Goal: Task Accomplishment & Management: Manage account settings

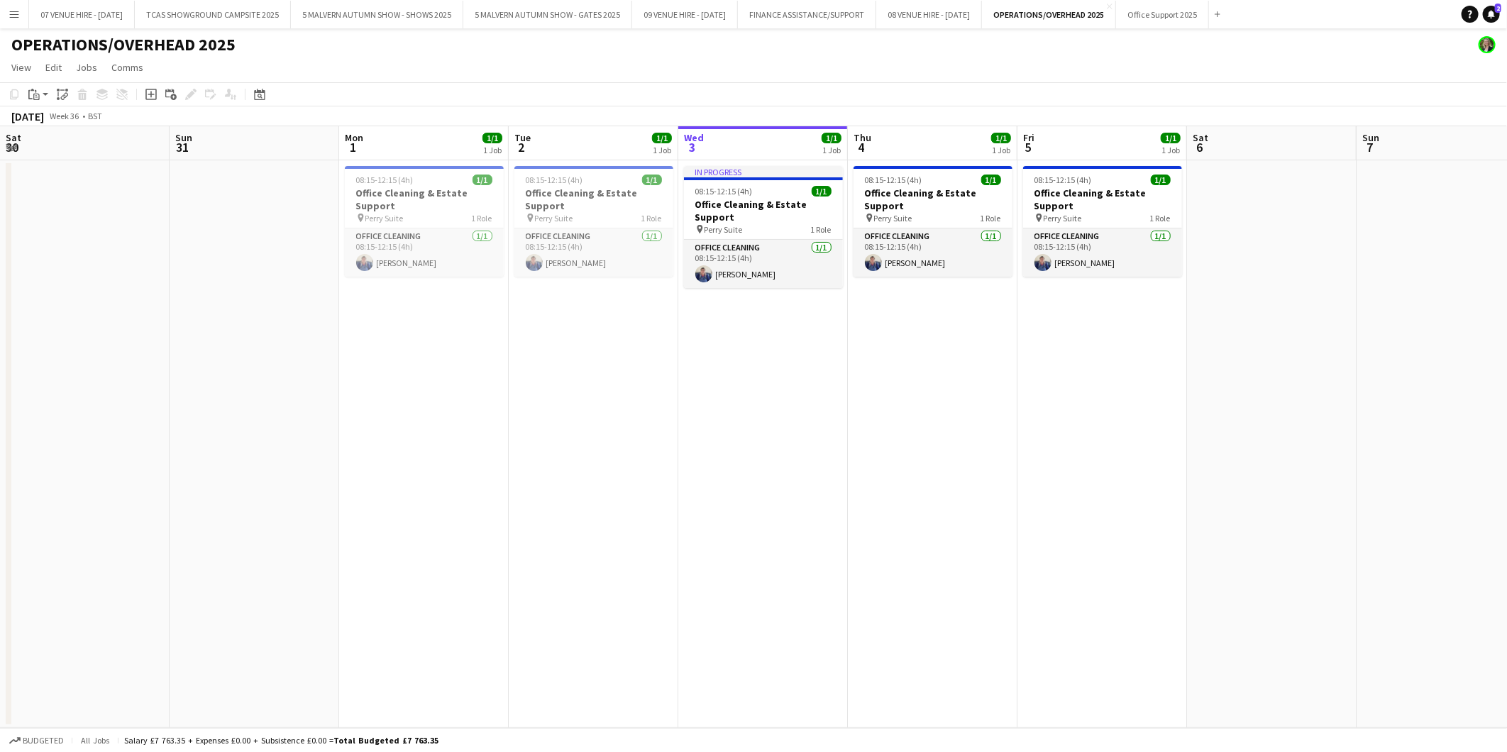
scroll to position [0, 393]
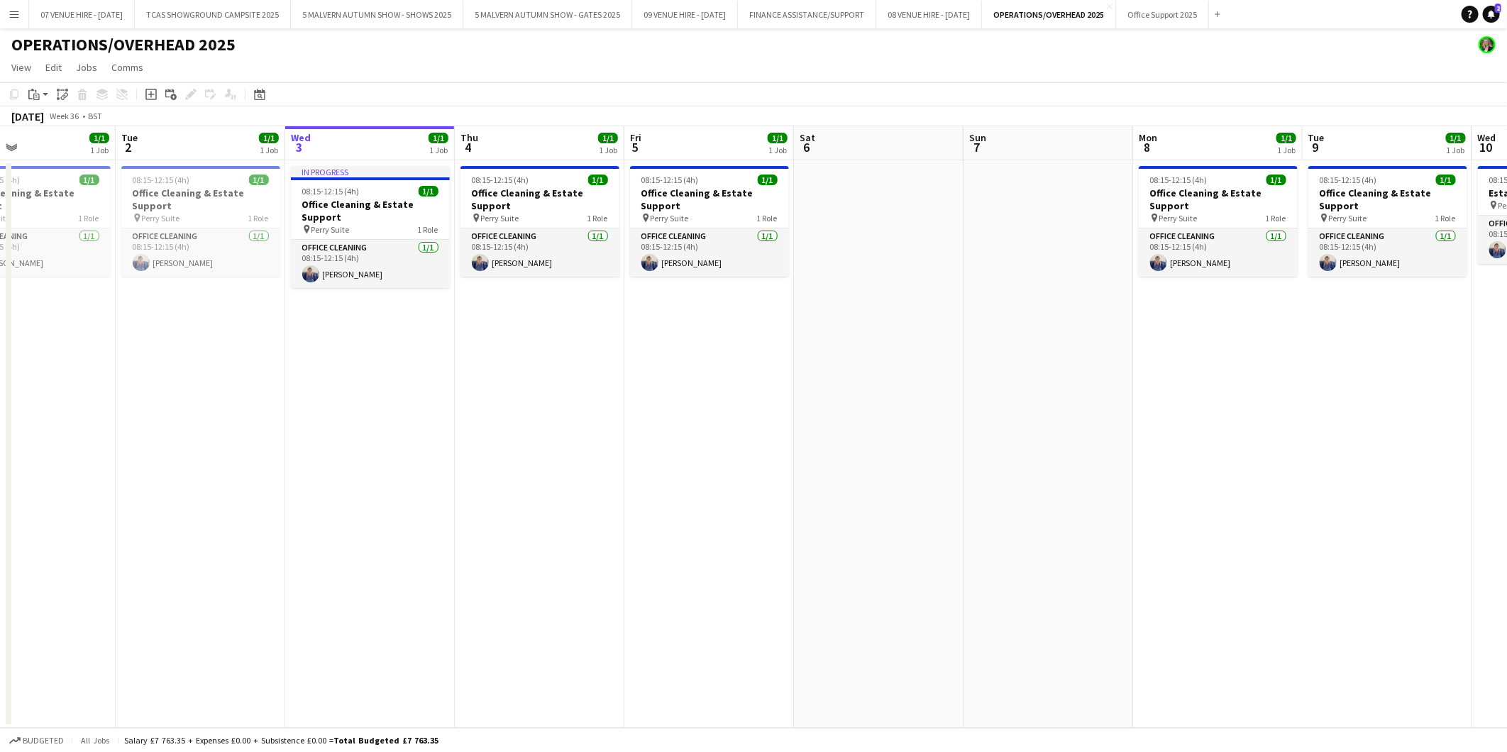
click at [15, 11] on app-icon "Menu" at bounding box center [14, 14] width 11 height 11
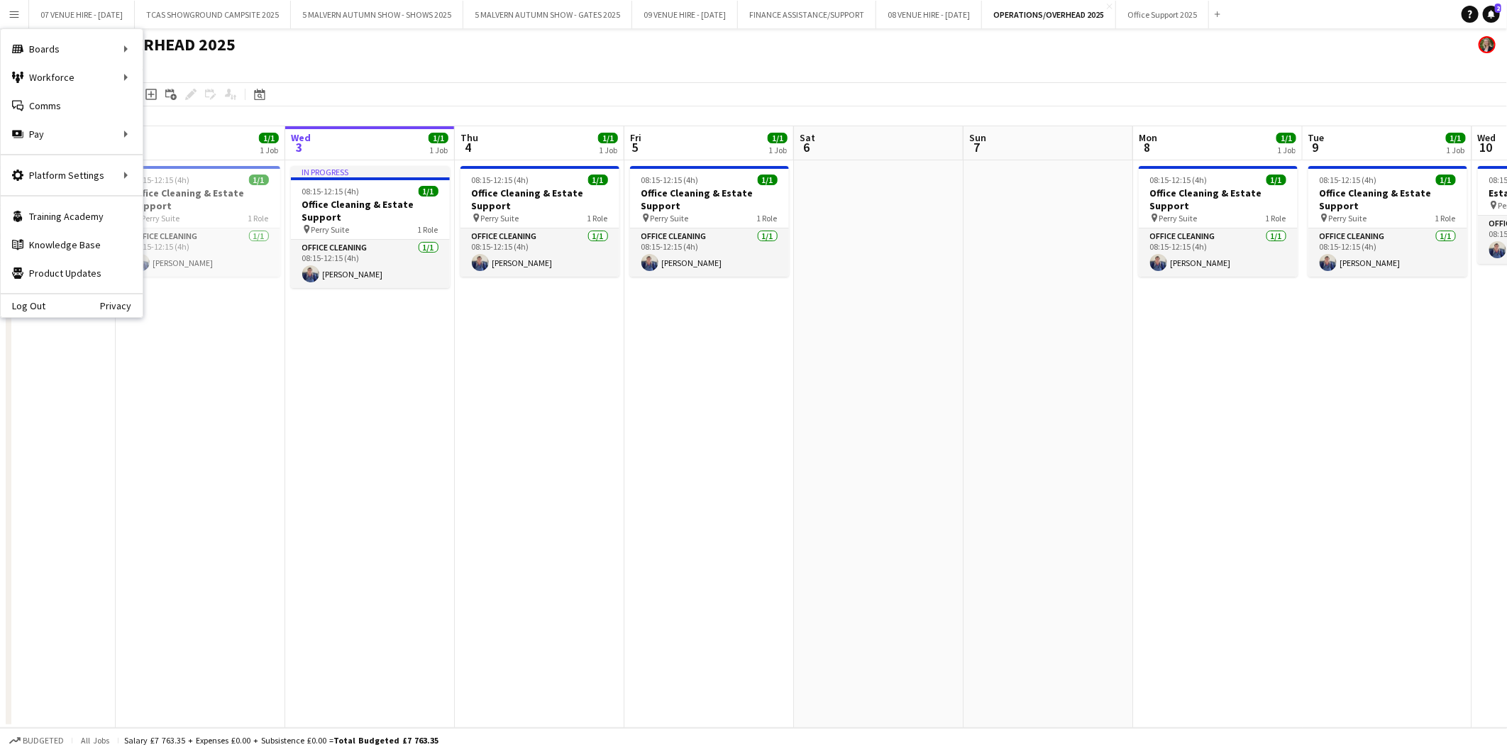
drag, startPoint x: 564, startPoint y: 303, endPoint x: 570, endPoint y: 343, distance: 40.3
click at [564, 303] on app-date-cell "08:15-12:15 (4h) 1/1 Office Cleaning & Estate Support pin Perry Suite 1 Role Of…" at bounding box center [540, 444] width 170 height 568
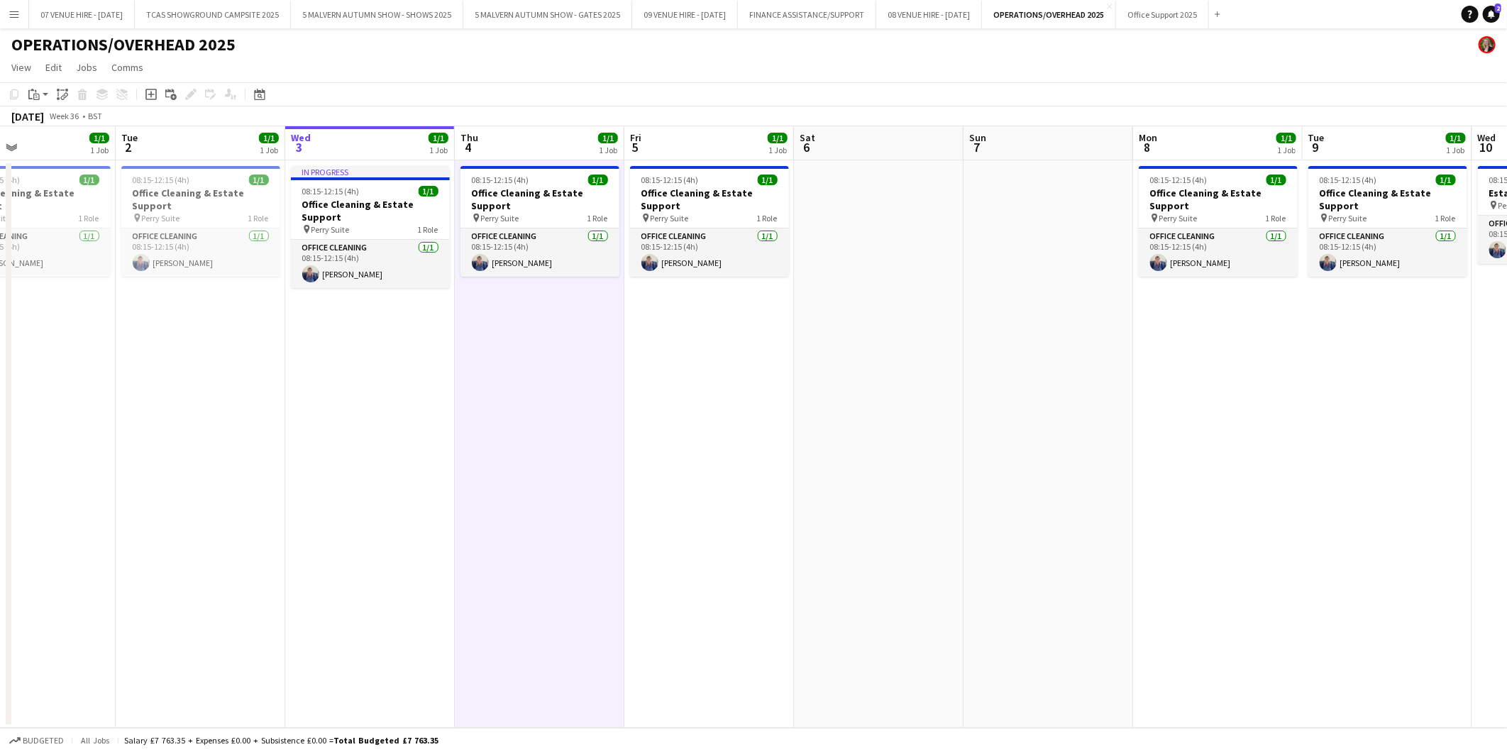
click at [763, 405] on app-date-cell "08:15-12:15 (4h) 1/1 Office Cleaning & Estate Support pin Perry Suite 1 Role Of…" at bounding box center [710, 444] width 170 height 568
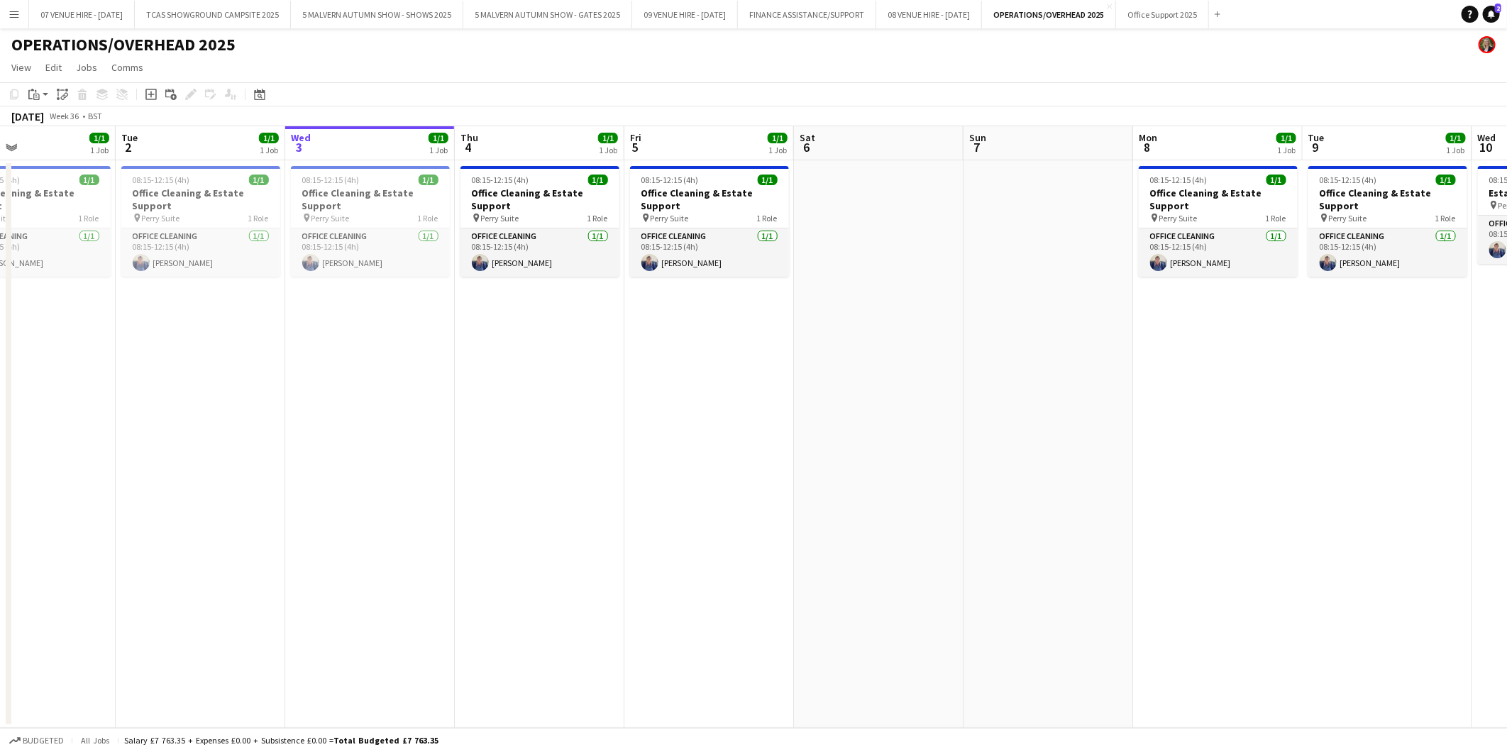
click at [17, 10] on app-icon "Menu" at bounding box center [14, 14] width 11 height 11
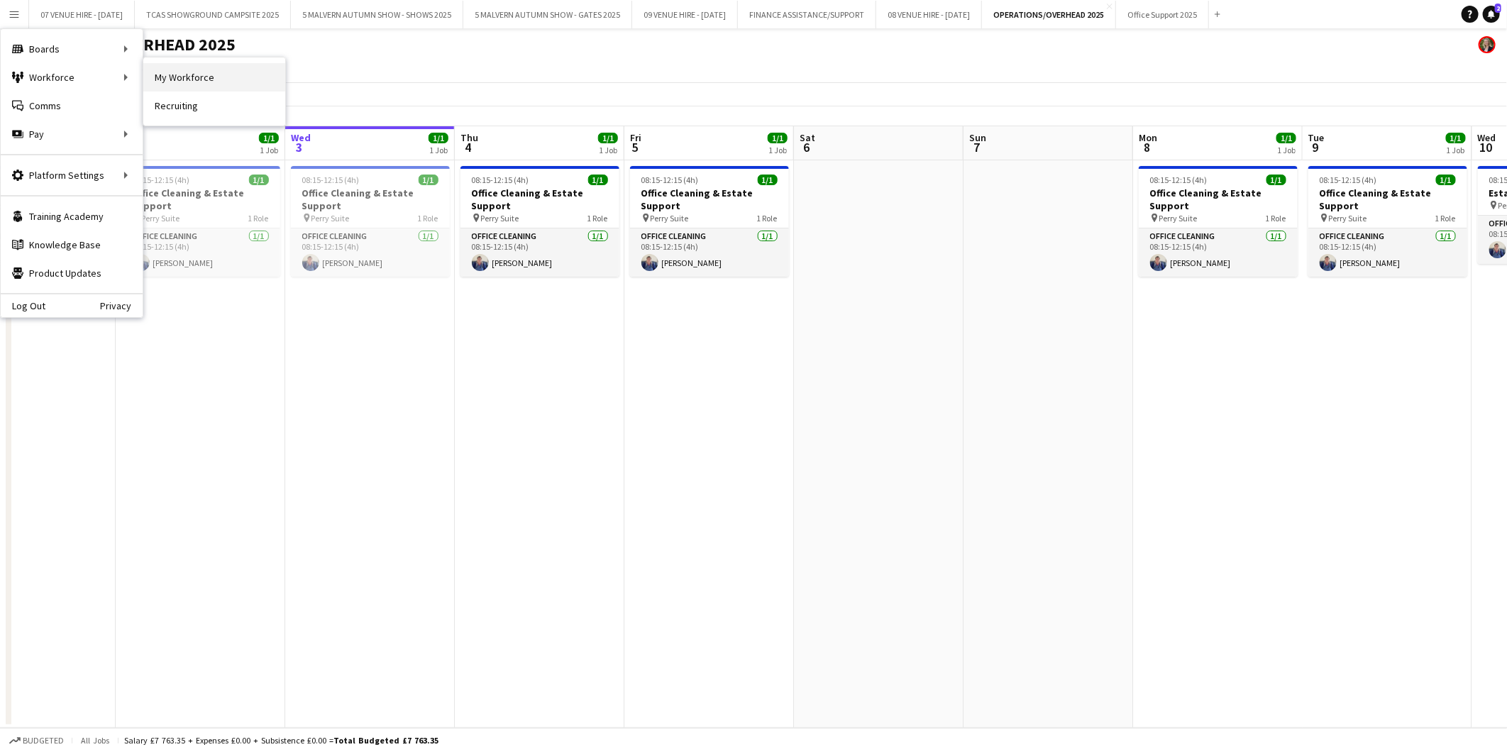
click at [229, 73] on link "My Workforce" at bounding box center [214, 77] width 142 height 28
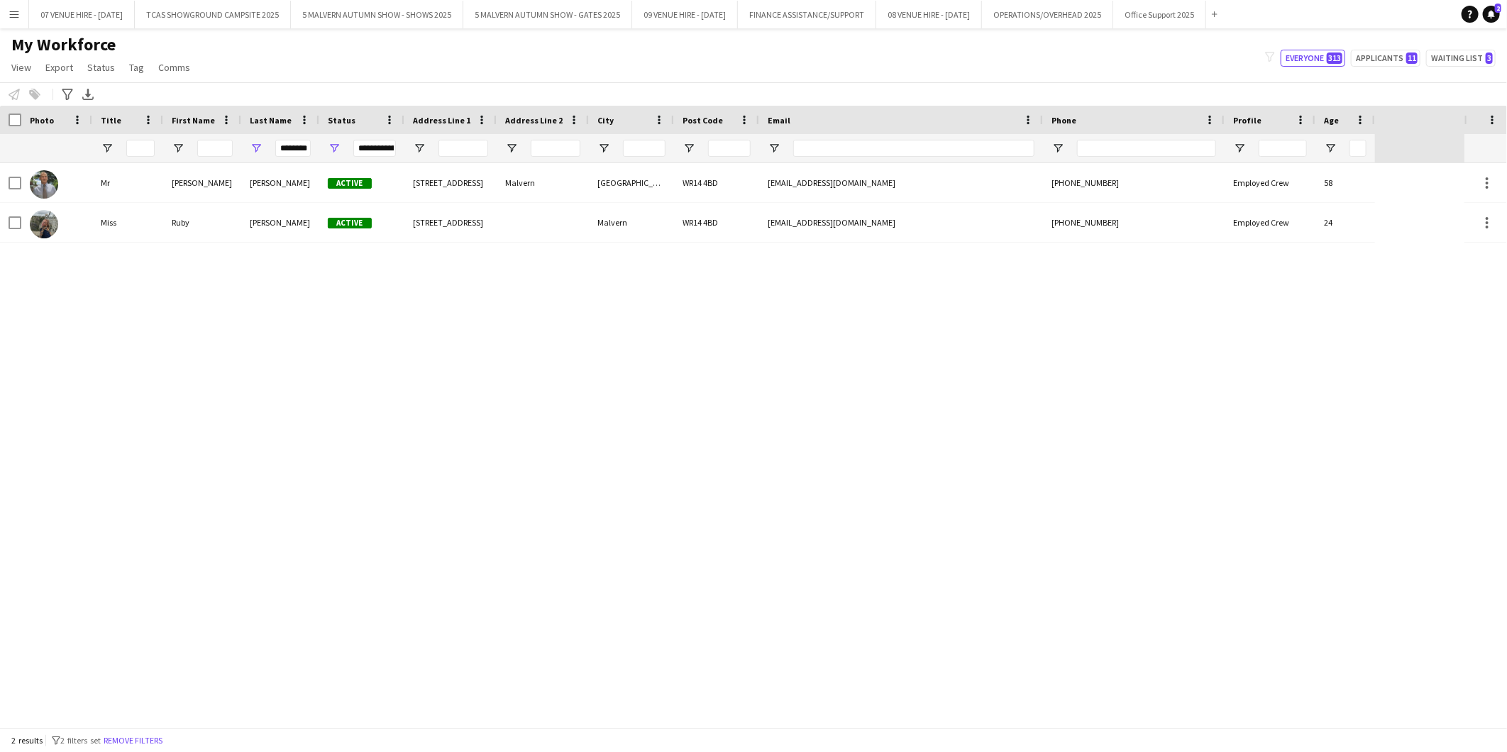
click at [311, 144] on div "********" at bounding box center [280, 148] width 78 height 28
drag, startPoint x: 277, startPoint y: 145, endPoint x: 337, endPoint y: 147, distance: 59.6
click at [337, 147] on div "**********" at bounding box center [687, 148] width 1375 height 28
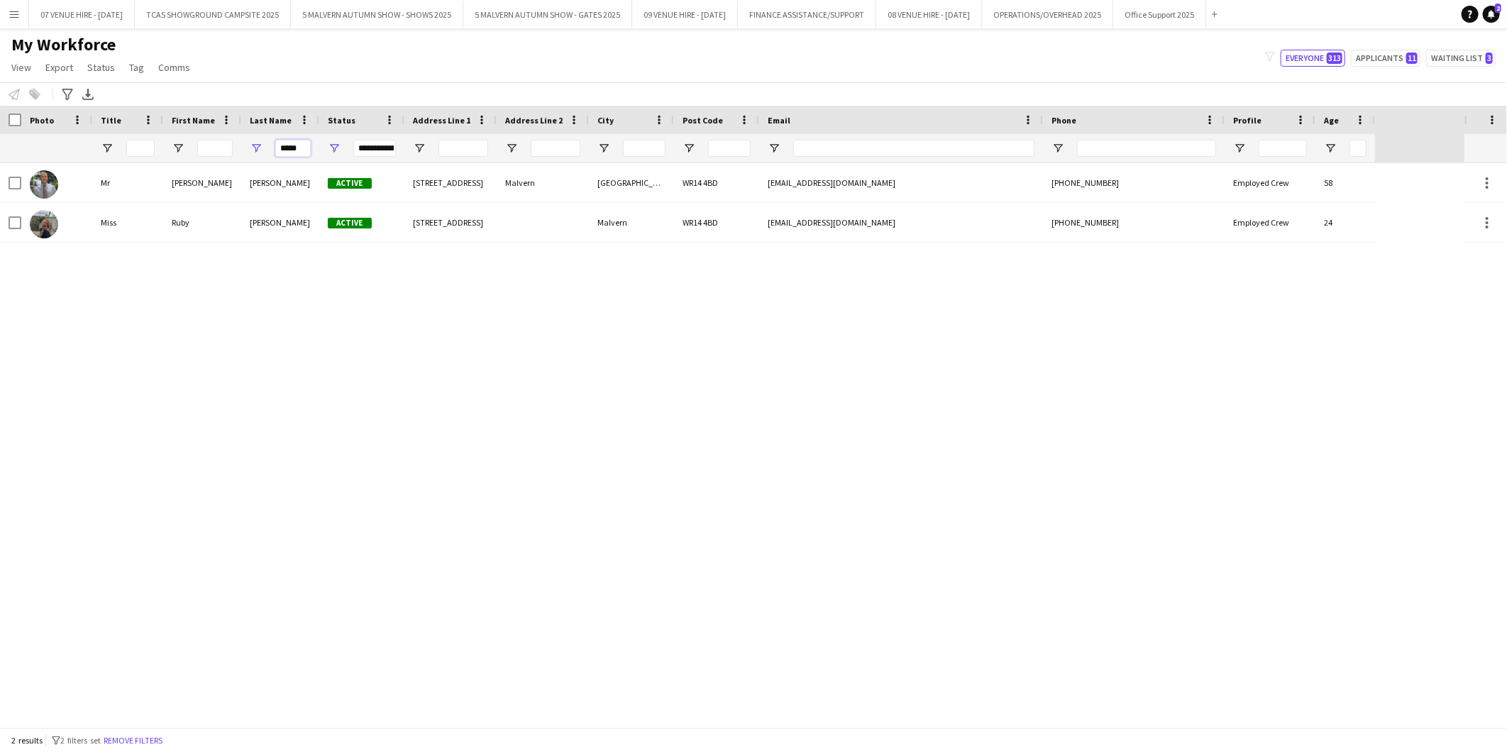
type input "*****"
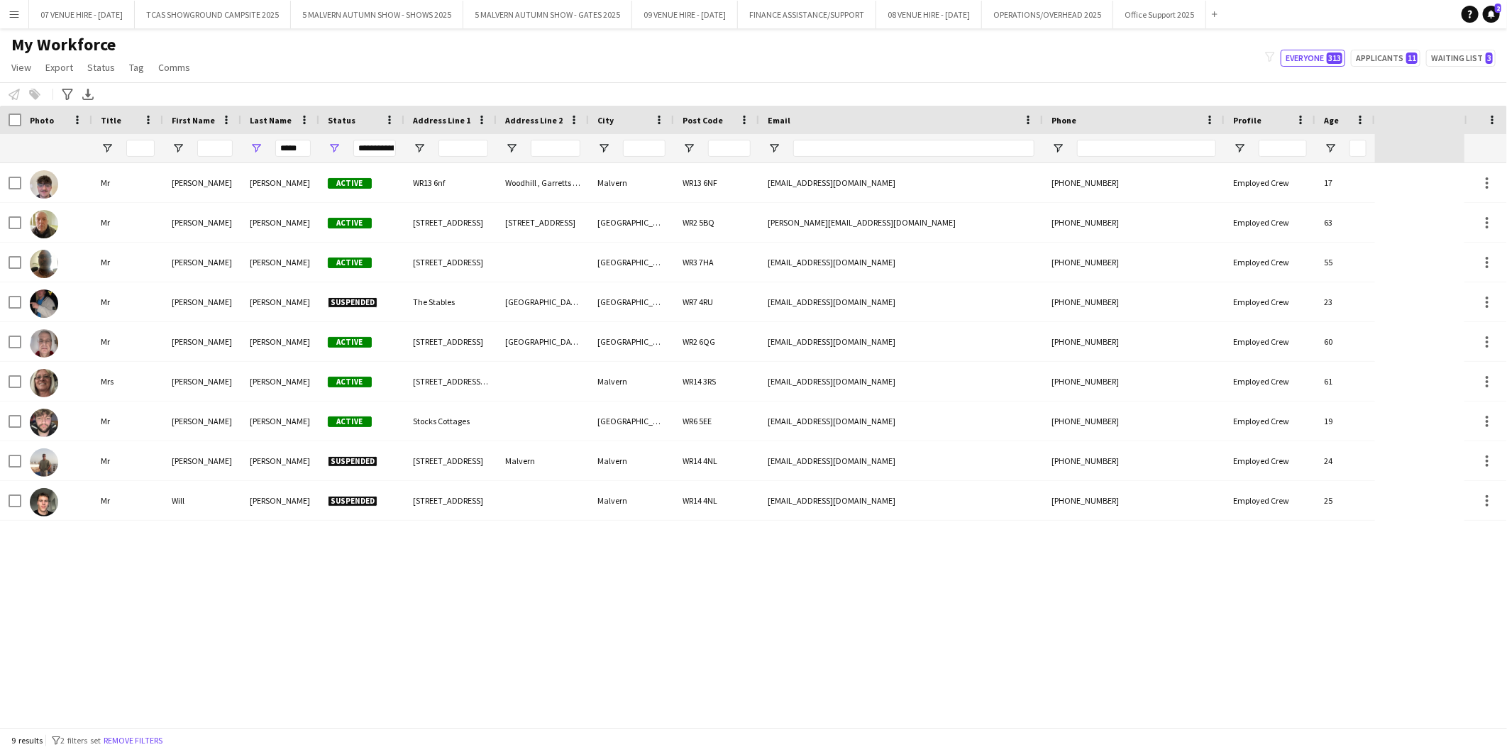
drag, startPoint x: 226, startPoint y: 601, endPoint x: 229, endPoint y: 595, distance: 7.3
click at [226, 602] on div "Mr [PERSON_NAME] Active [STREET_ADDRESS] [EMAIL_ADDRESS][DOMAIN_NAME] [PHONE_NU…" at bounding box center [732, 445] width 1465 height 564
click at [336, 144] on span "Open Filter Menu" at bounding box center [334, 148] width 13 height 13
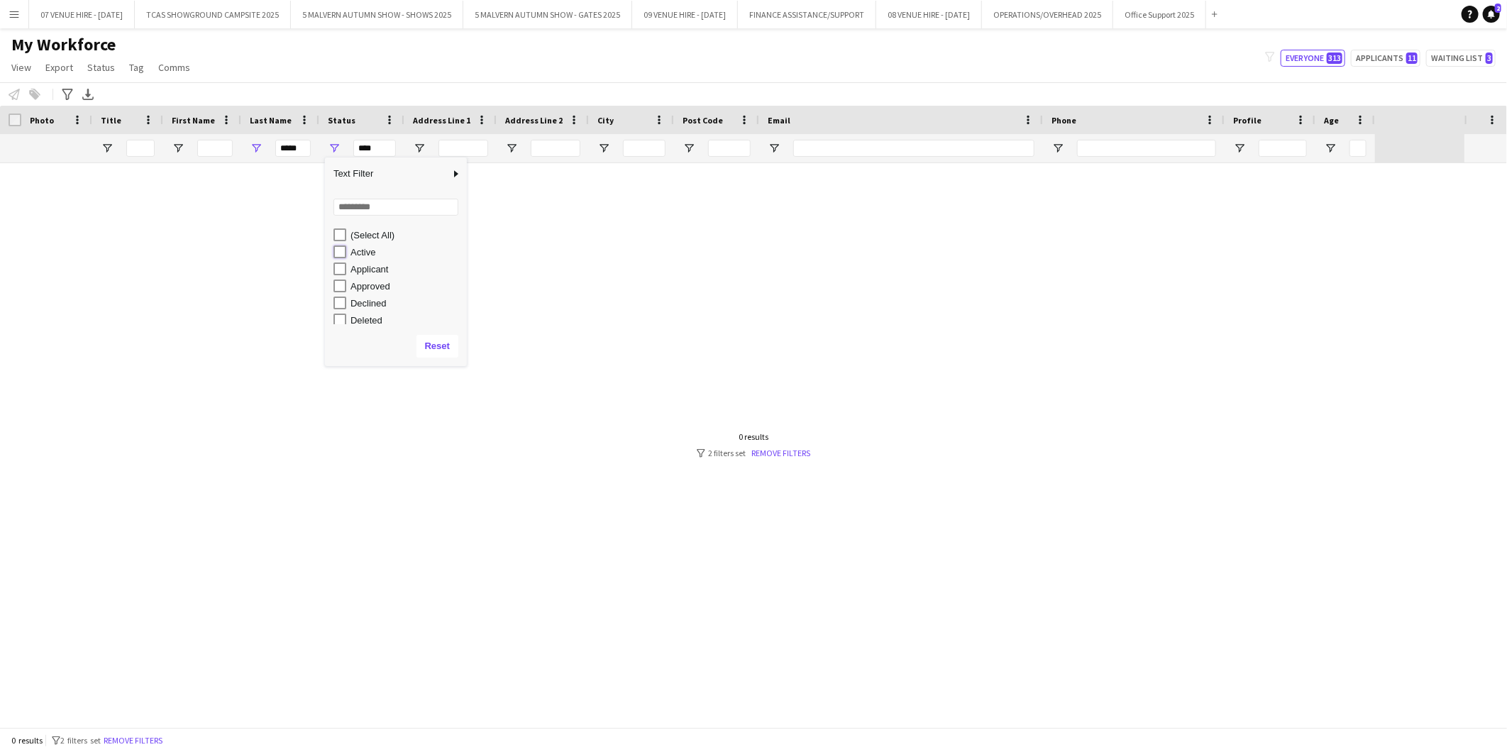
type input "**********"
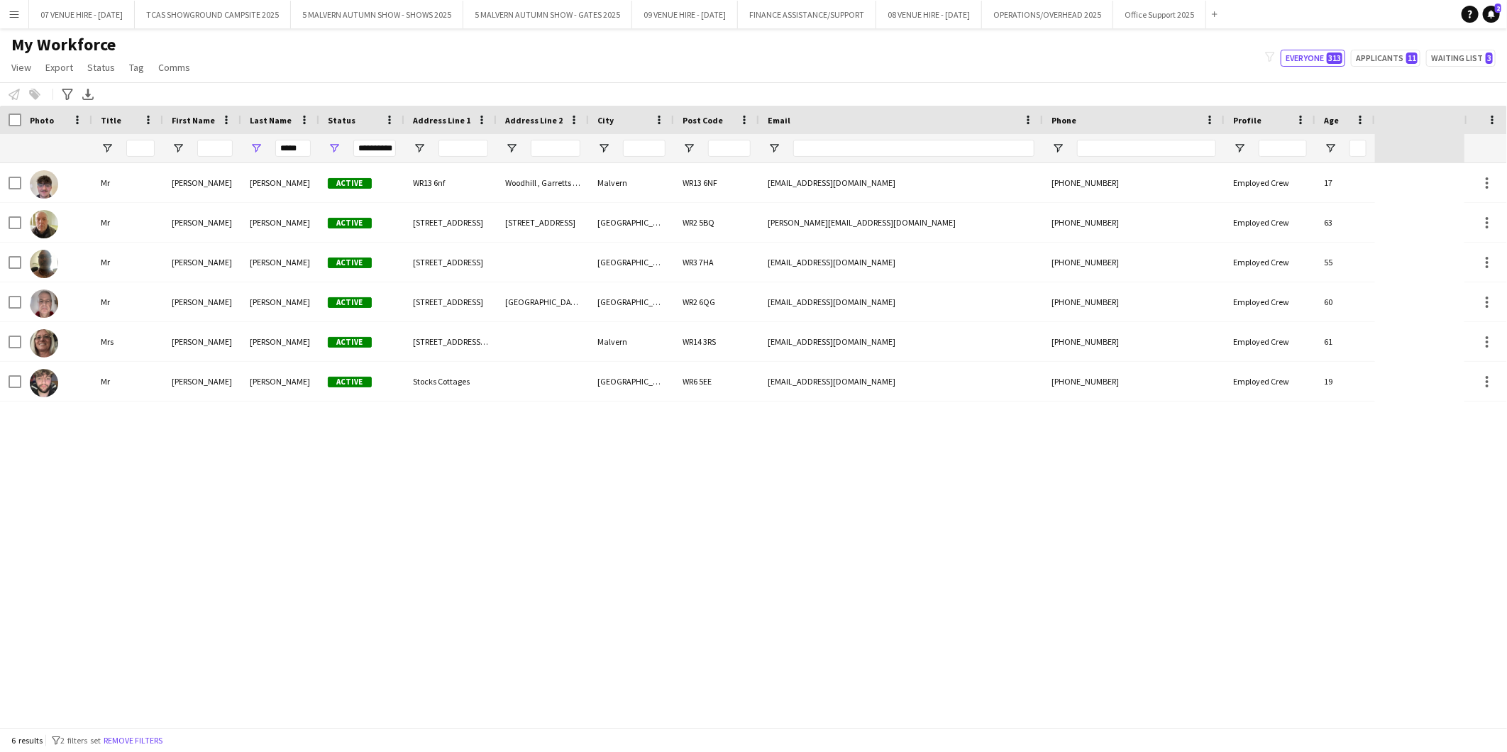
click at [339, 84] on div "Notify workforce Add to tag Select at least one crew to tag him or her. Advance…" at bounding box center [753, 93] width 1507 height 23
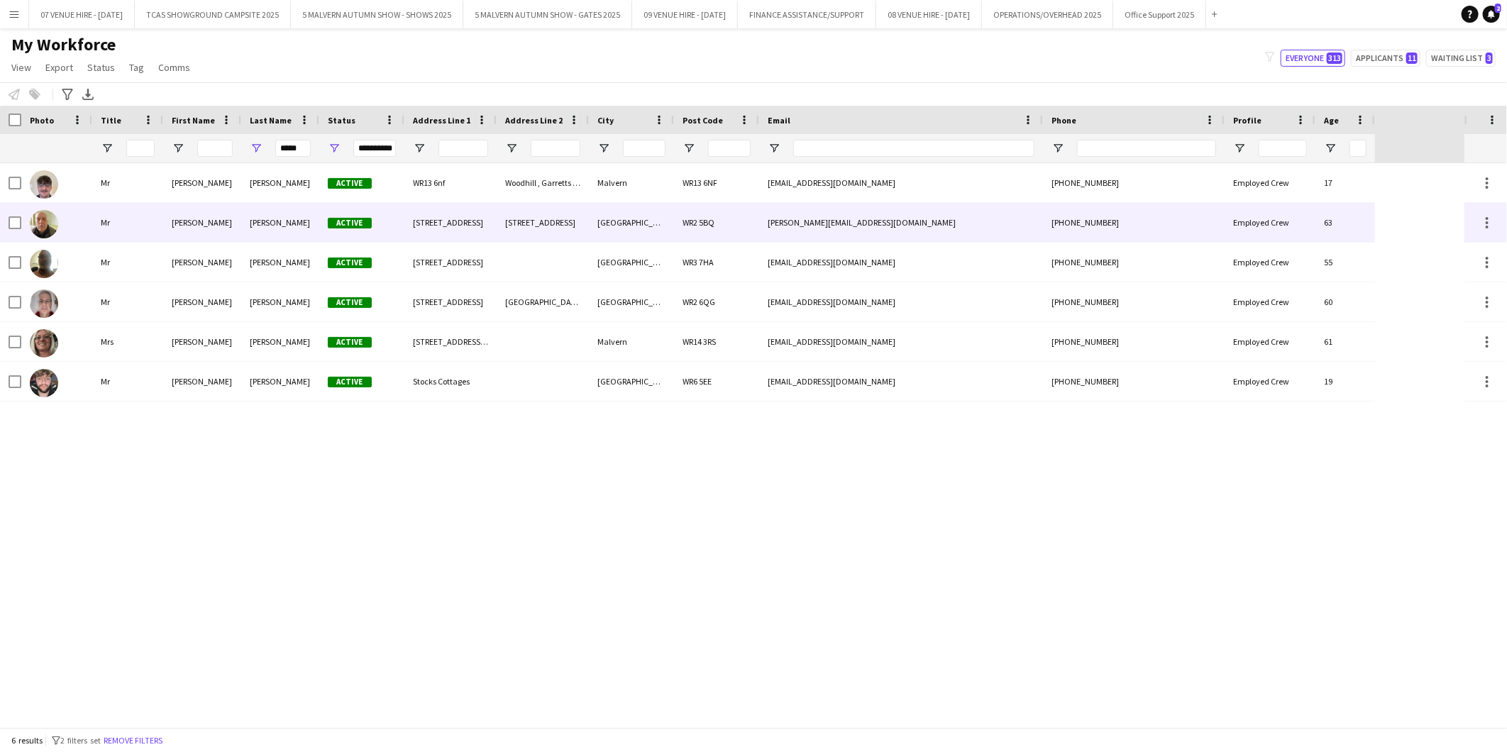
click at [48, 225] on img at bounding box center [44, 224] width 28 height 28
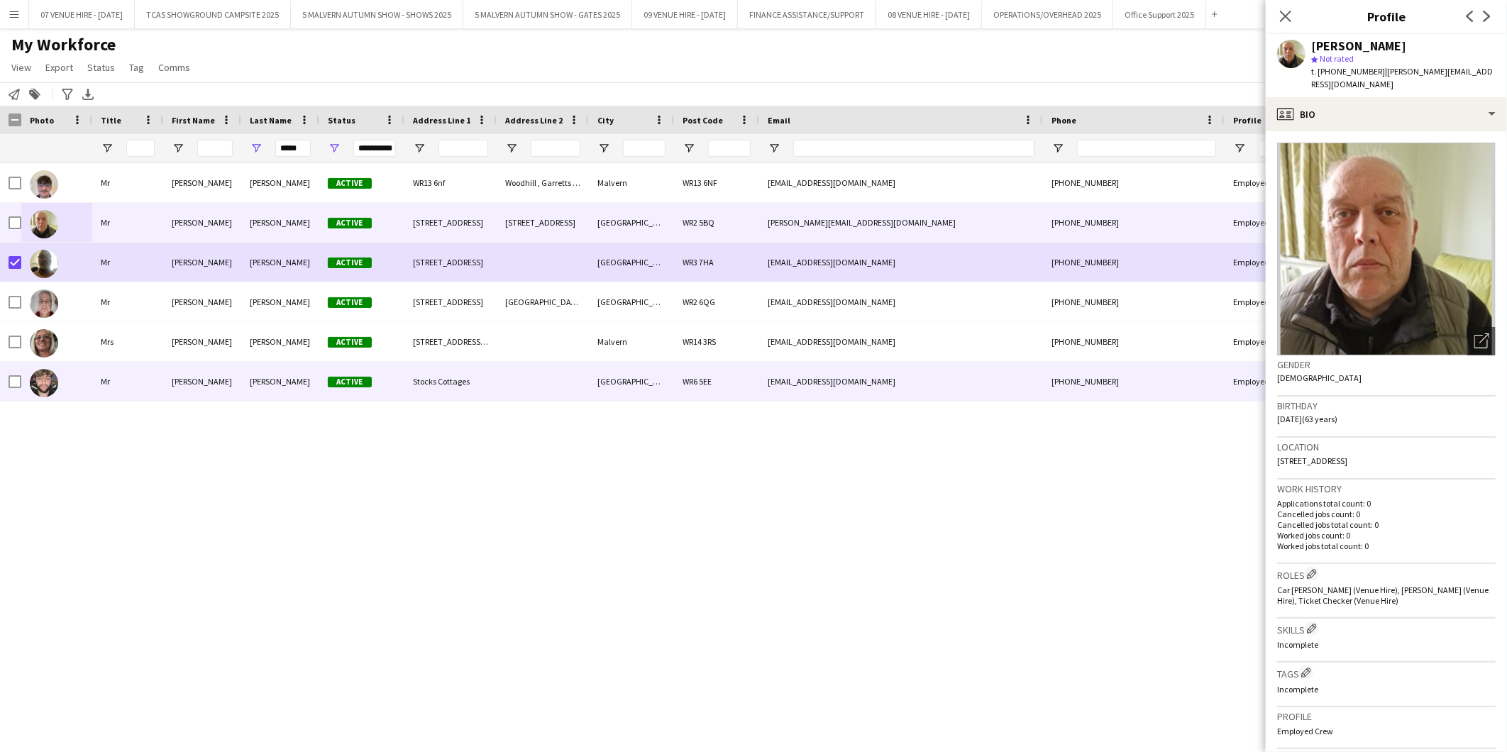
click at [614, 457] on div "Mr [PERSON_NAME] Active [STREET_ADDRESS] [EMAIL_ADDRESS][DOMAIN_NAME] [PHONE_NU…" at bounding box center [732, 445] width 1465 height 564
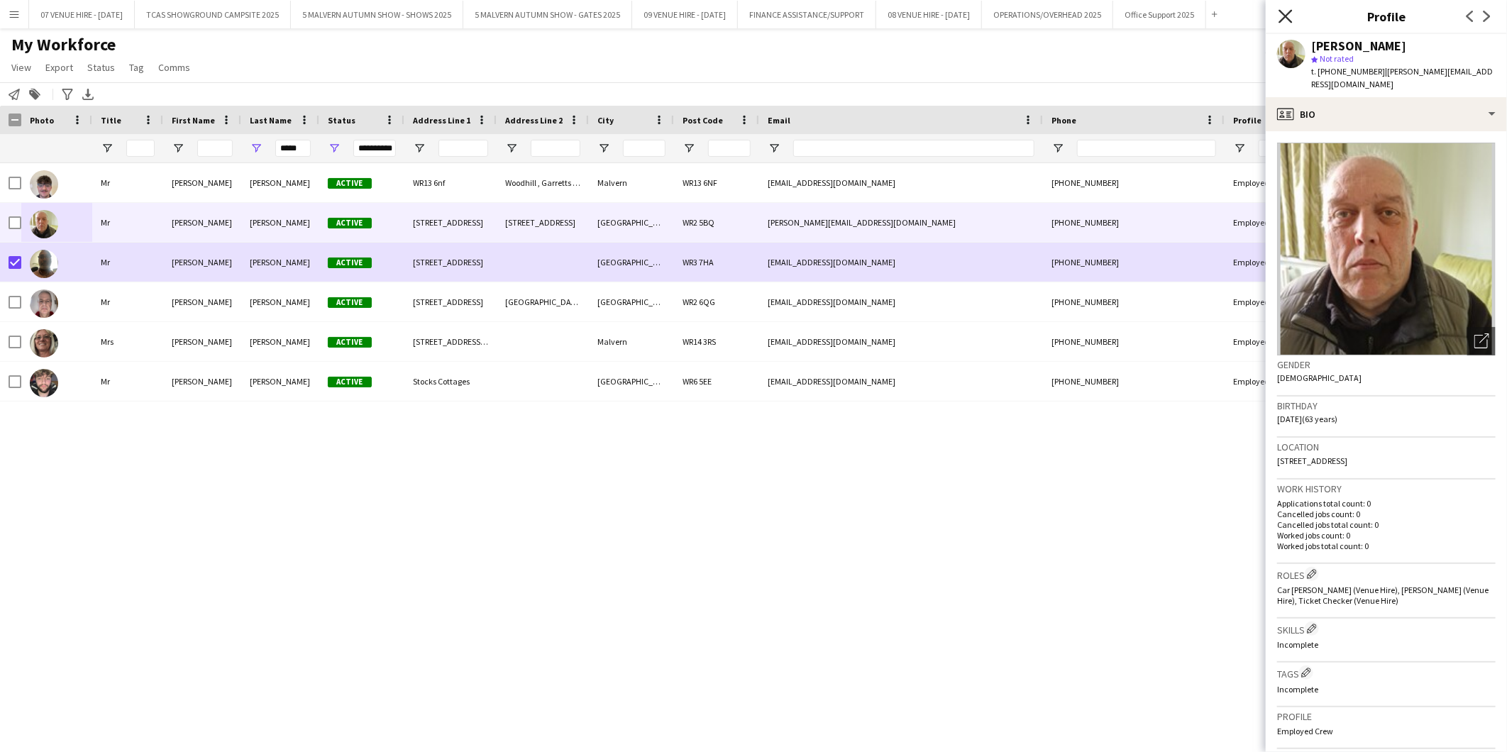
click at [1288, 16] on icon "Close pop-in" at bounding box center [1285, 15] width 13 height 13
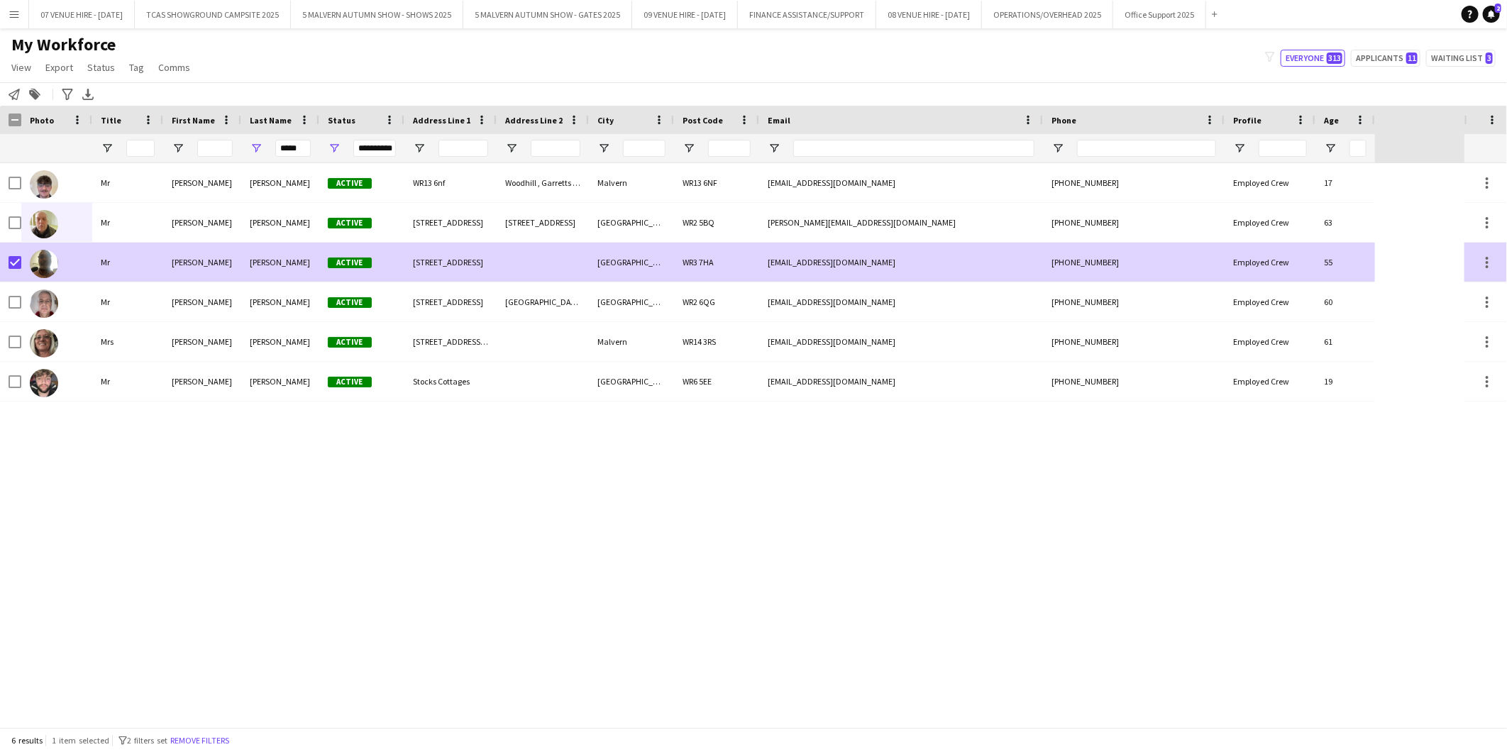
click at [48, 260] on img at bounding box center [44, 264] width 28 height 28
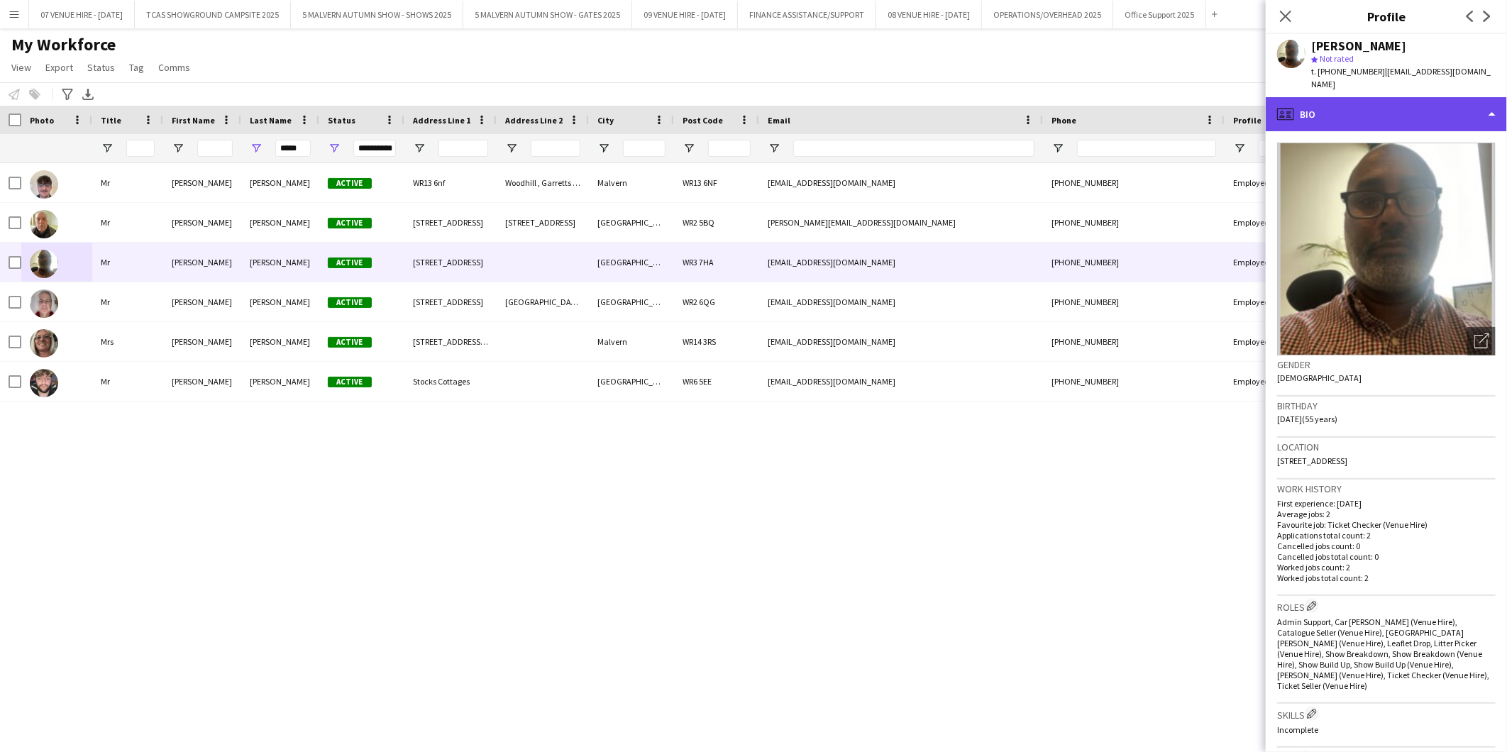
click at [1373, 97] on div "profile Bio" at bounding box center [1386, 114] width 241 height 34
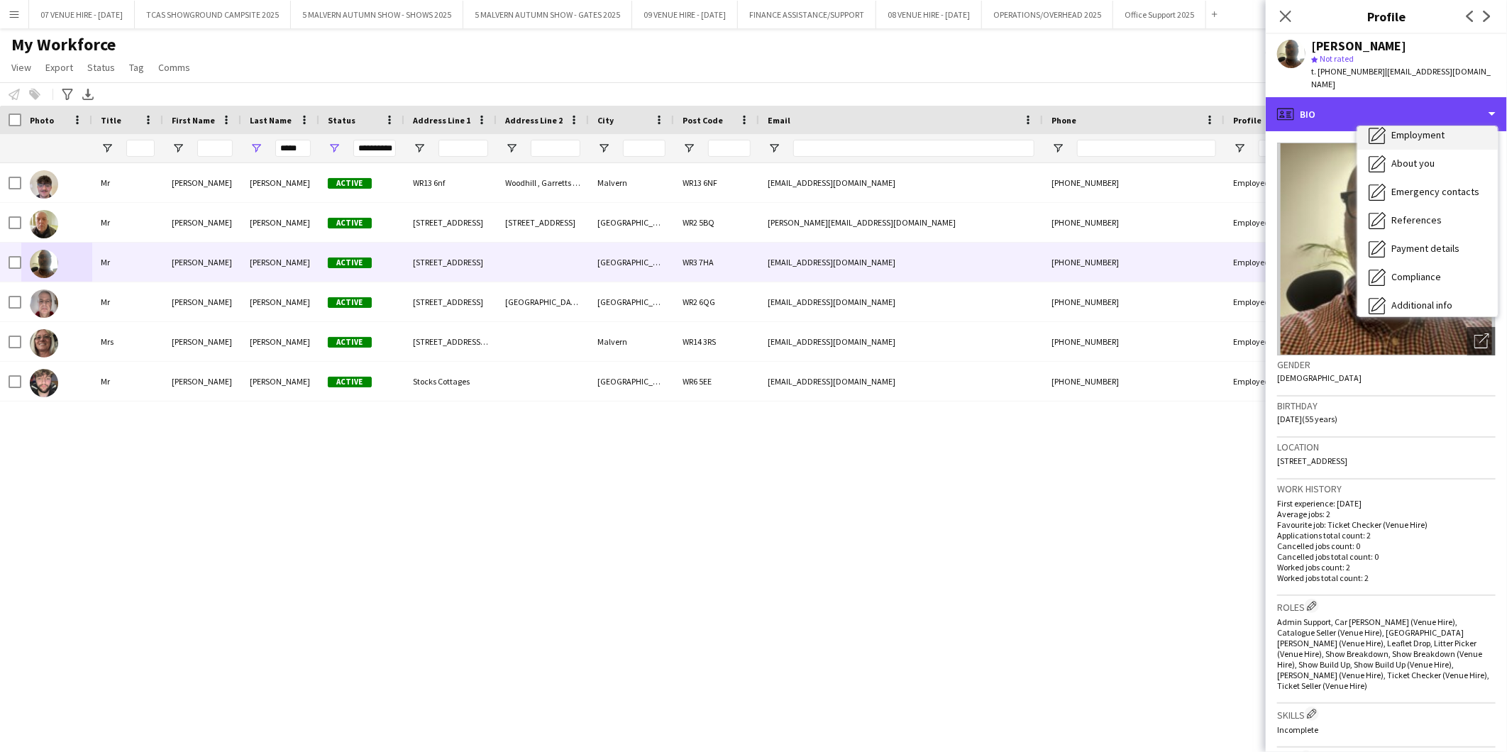
scroll to position [133, 0]
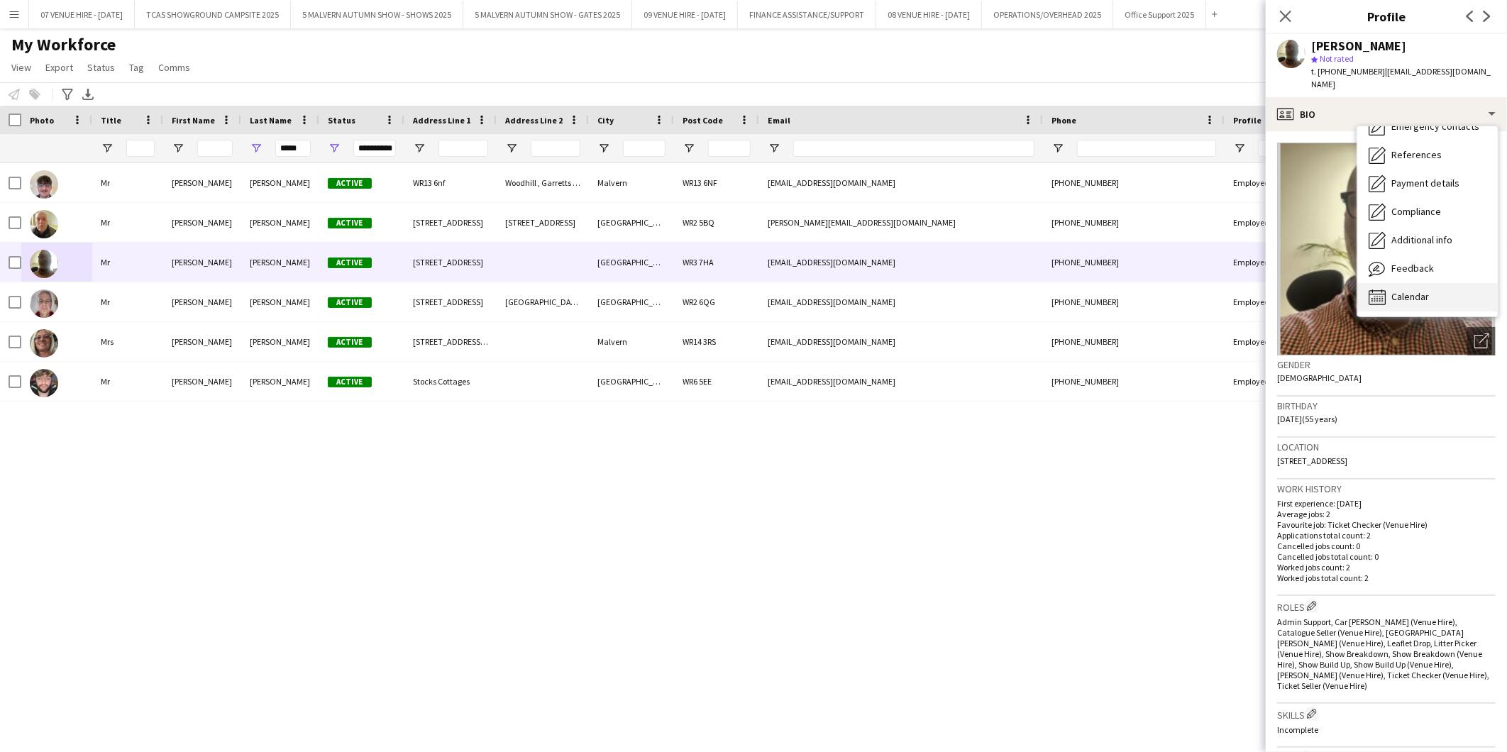
click at [1414, 290] on span "Calendar" at bounding box center [1411, 296] width 38 height 13
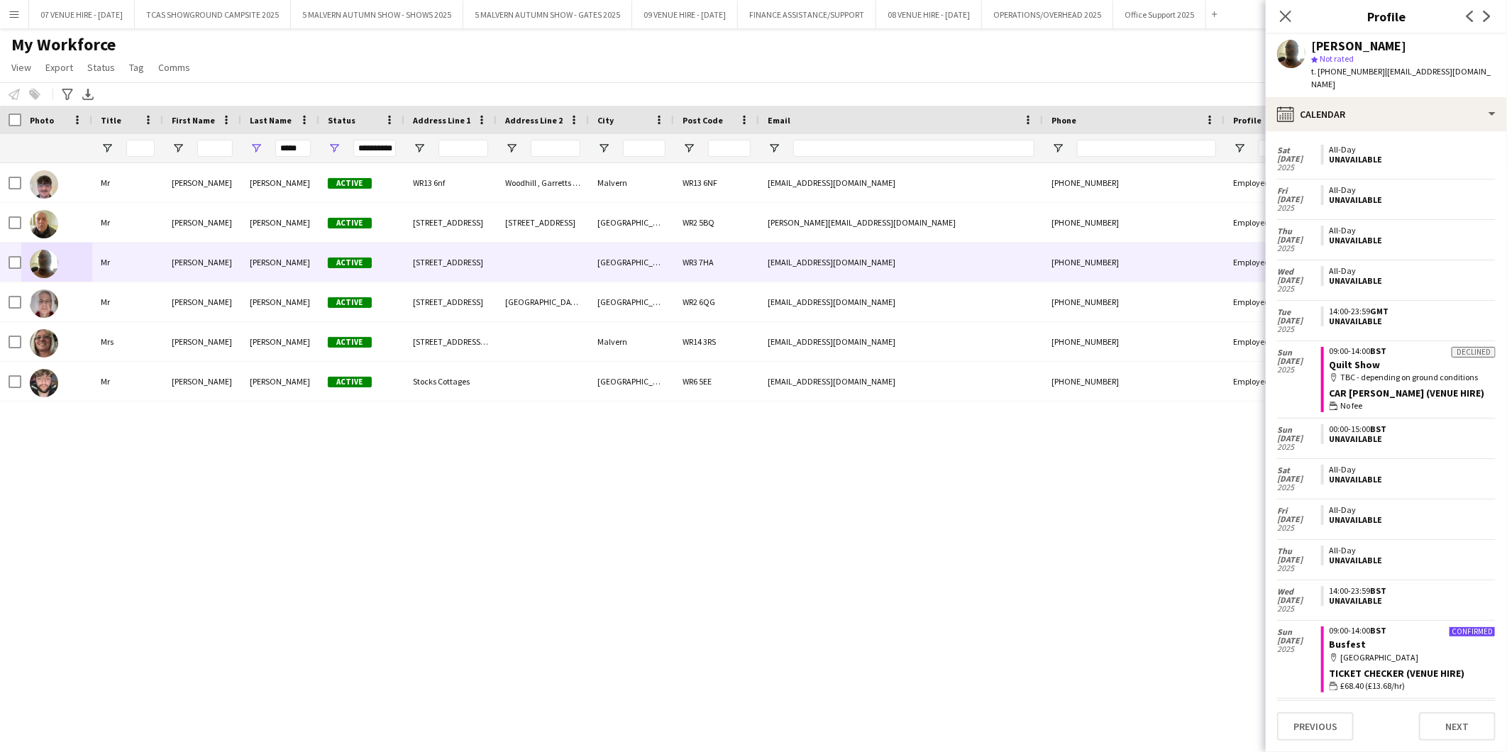
scroll to position [145, 0]
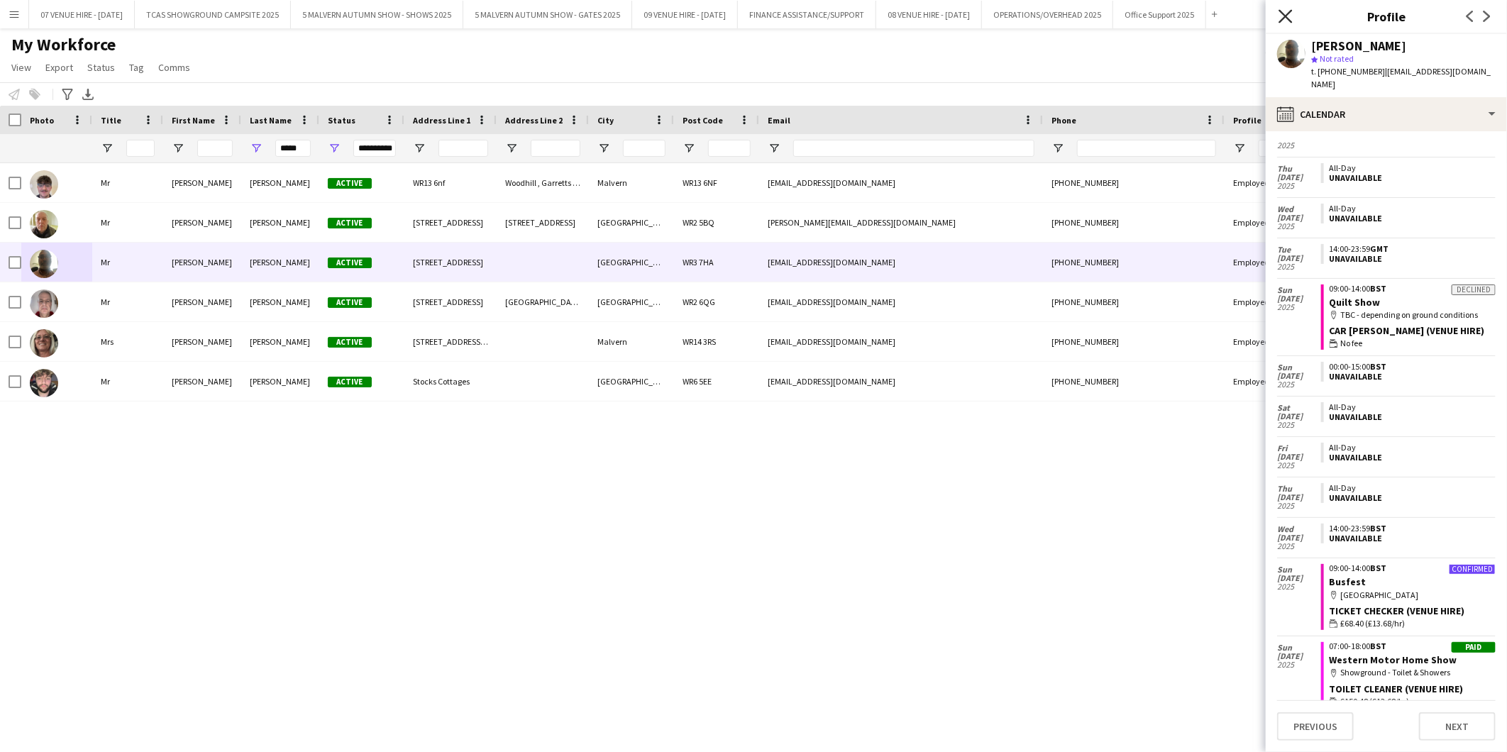
click at [1287, 16] on icon at bounding box center [1285, 15] width 13 height 13
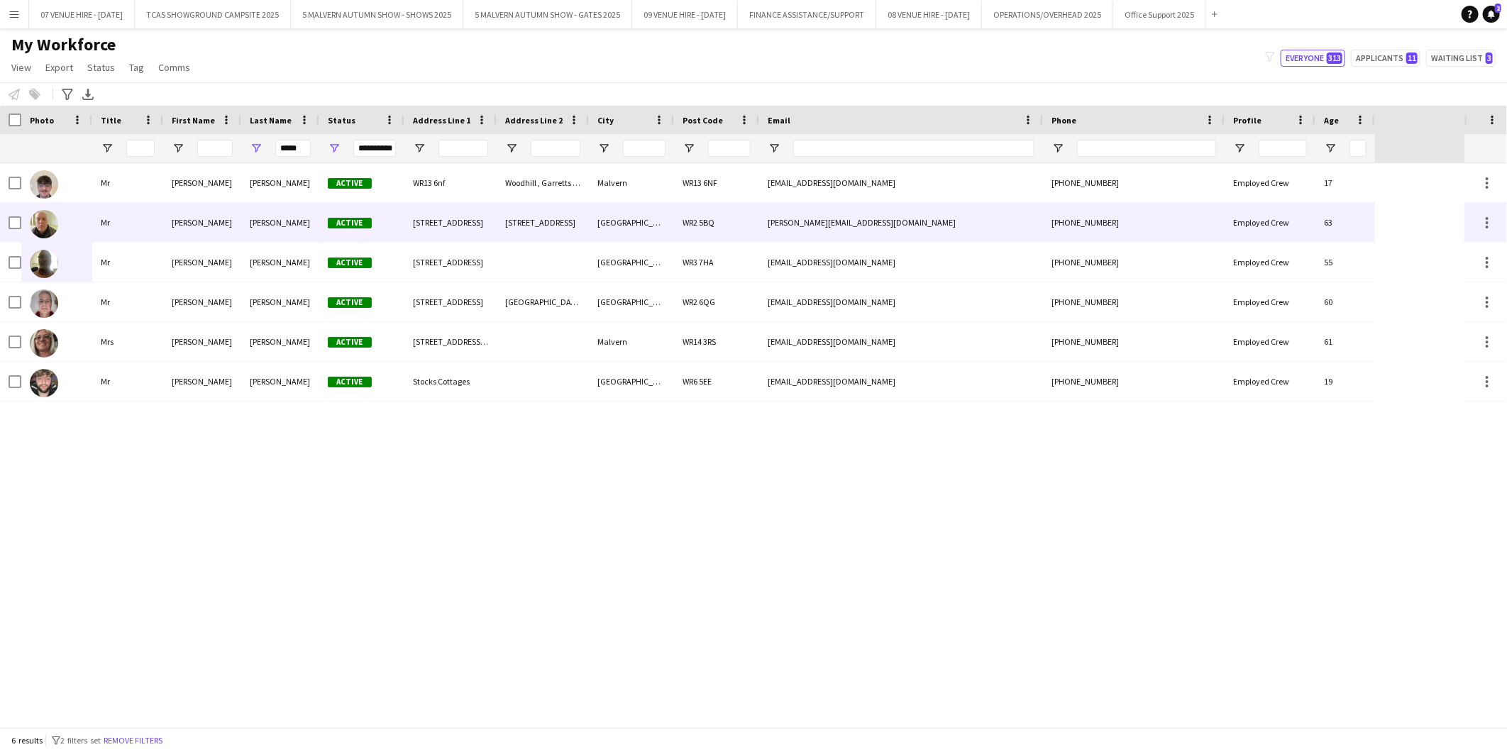
click at [45, 225] on img at bounding box center [44, 224] width 28 height 28
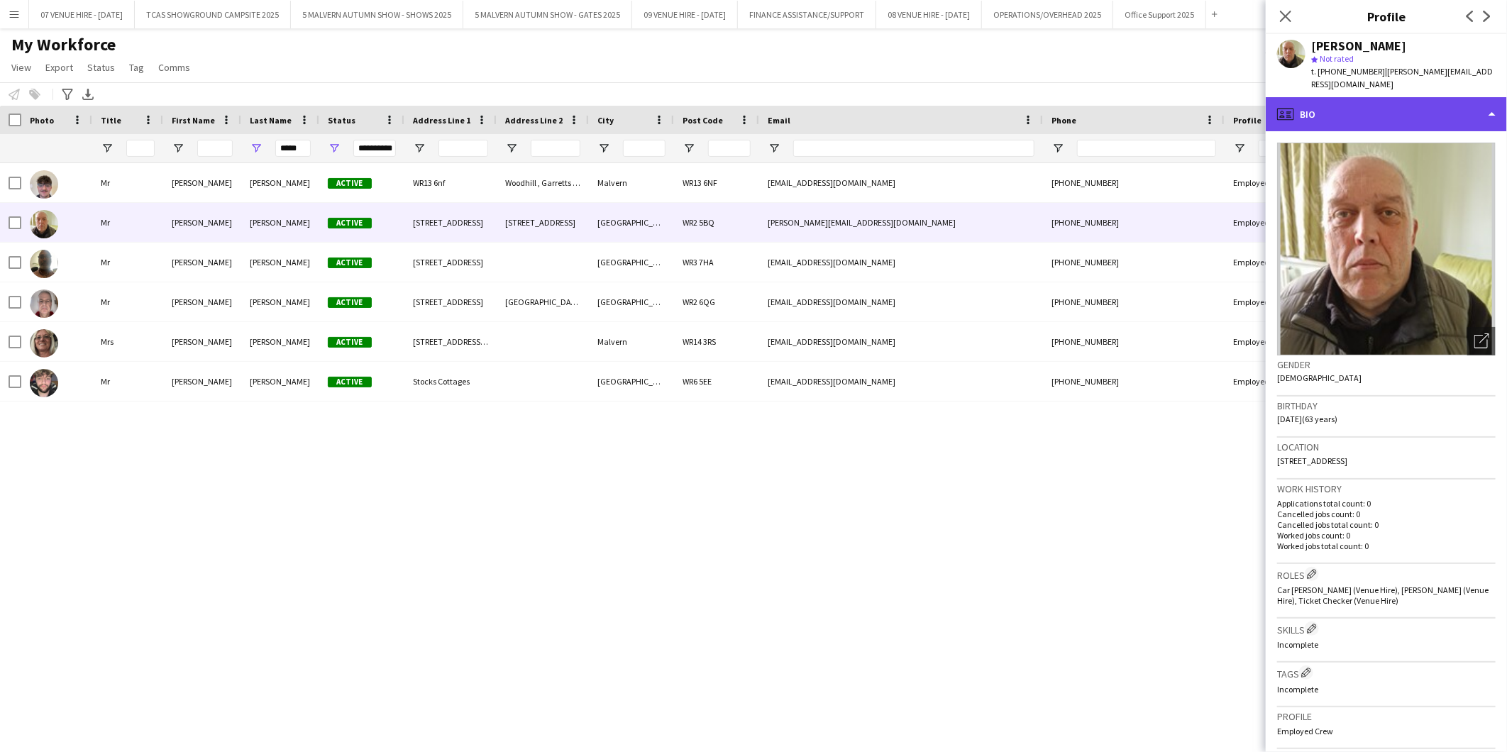
click at [1349, 102] on div "profile Bio" at bounding box center [1386, 114] width 241 height 34
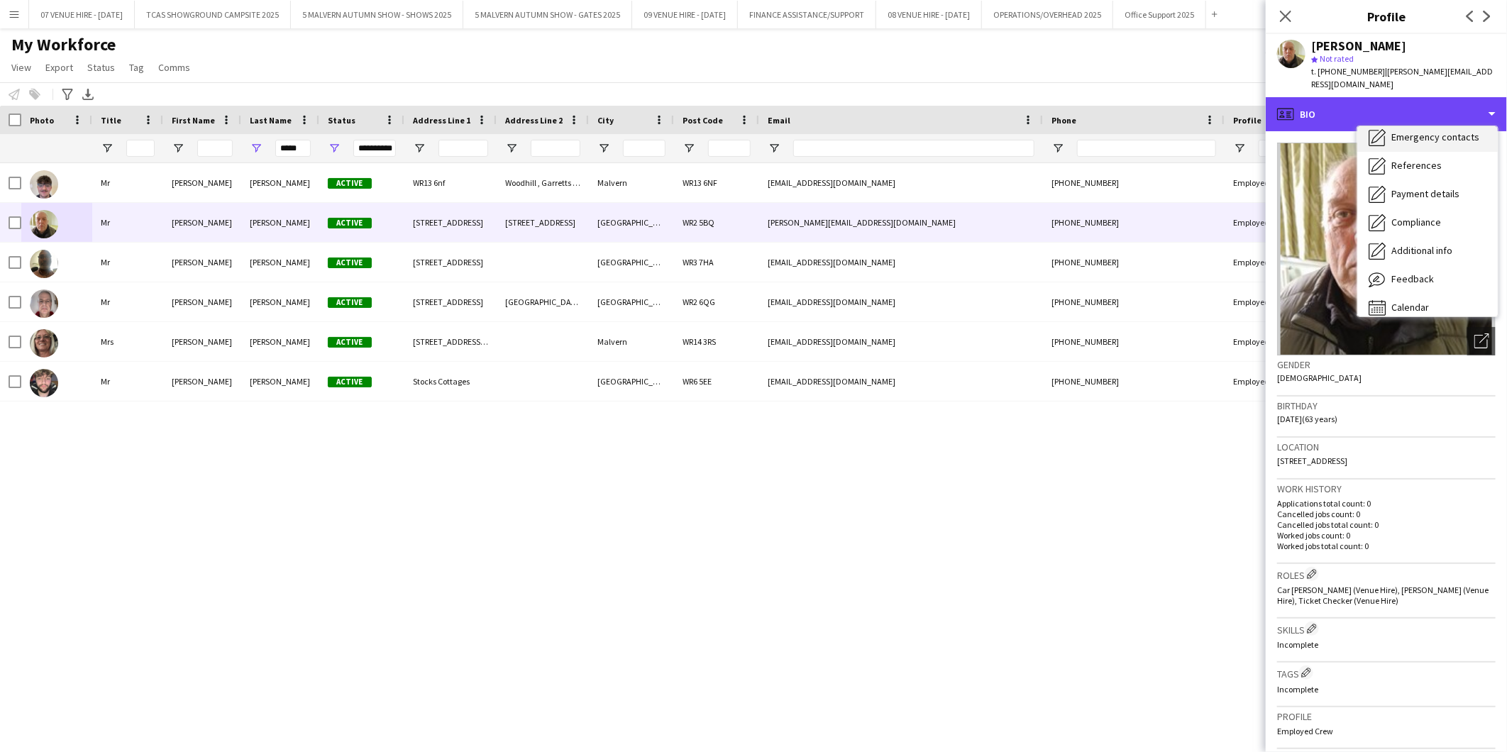
scroll to position [133, 0]
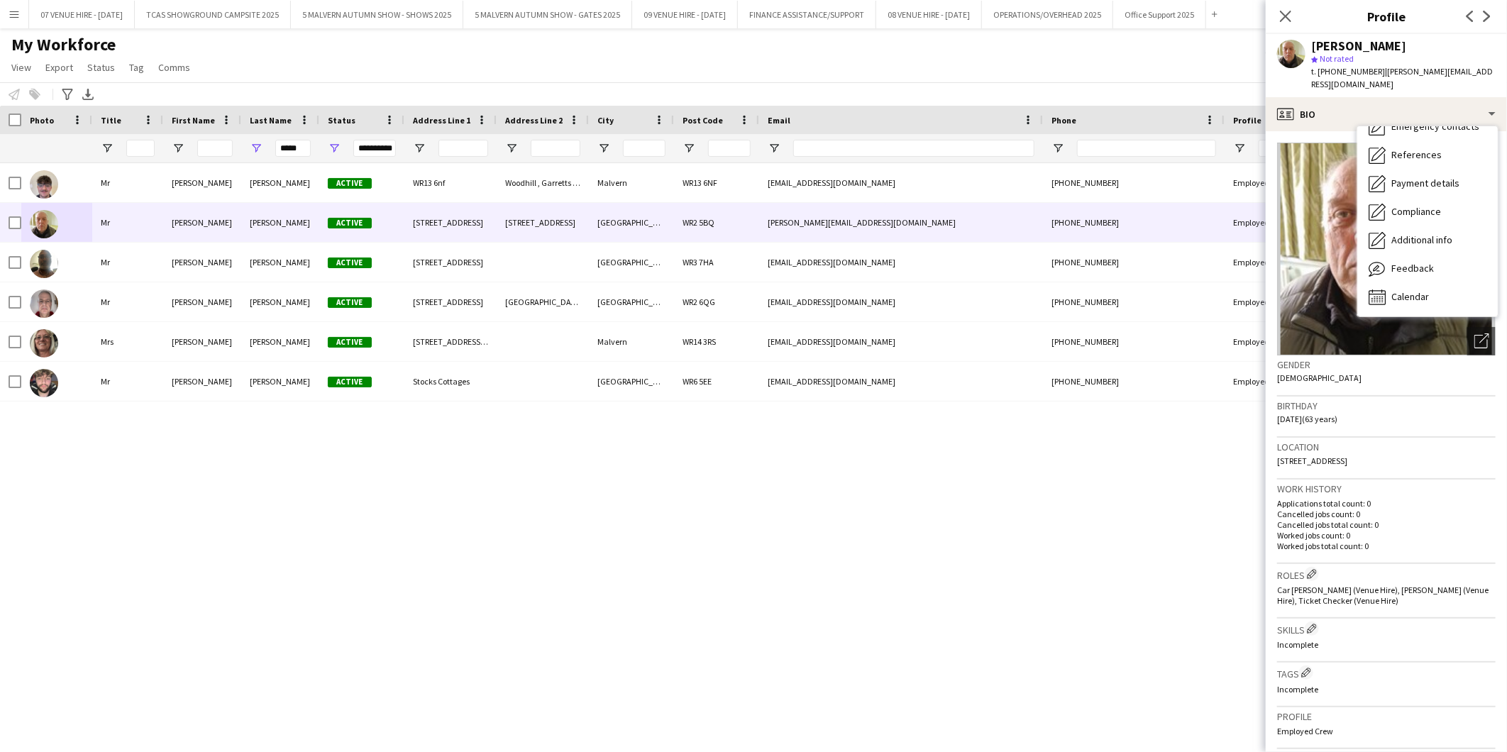
click at [1177, 486] on div "Mr [PERSON_NAME] Active [STREET_ADDRESS] [EMAIL_ADDRESS][DOMAIN_NAME] [PHONE_NU…" at bounding box center [732, 445] width 1465 height 564
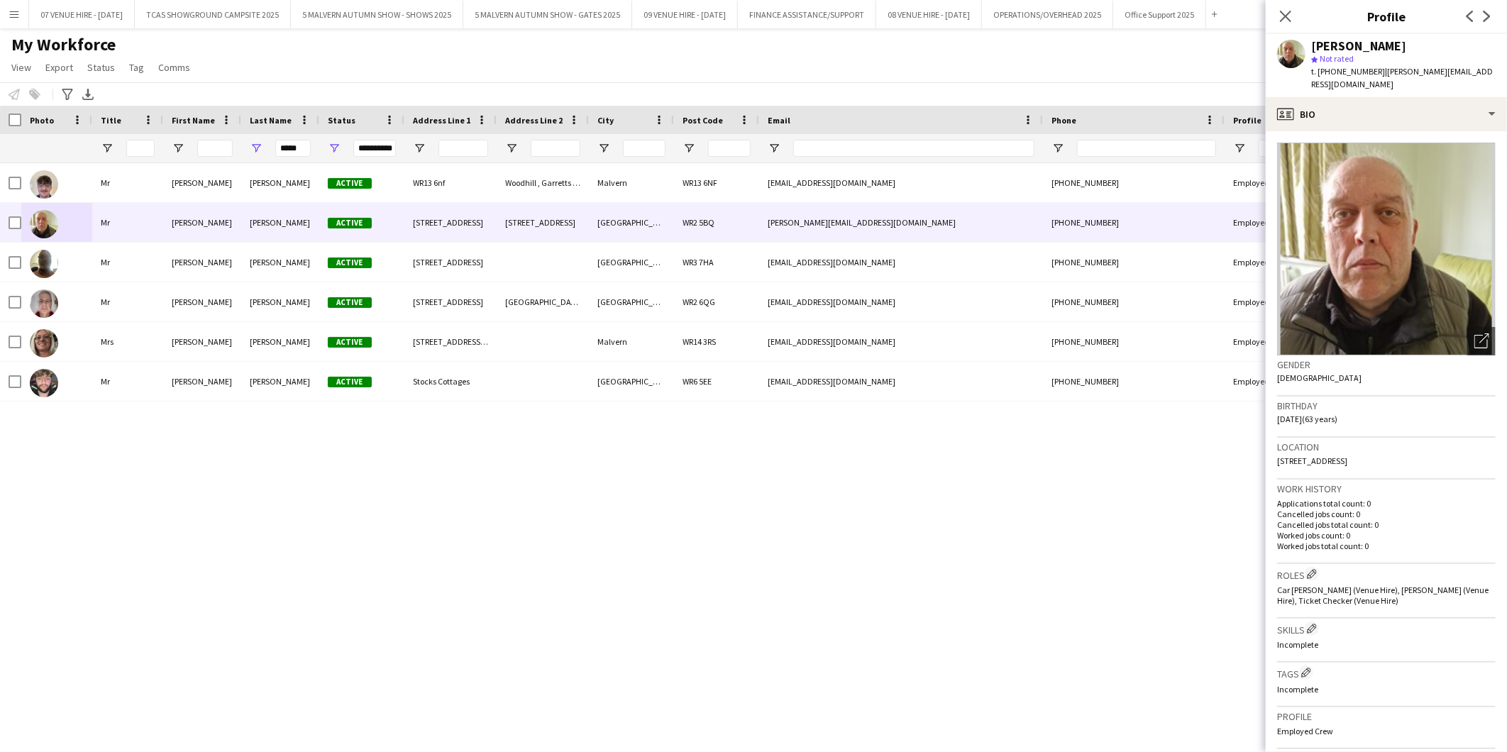
click at [488, 586] on div "Mr [PERSON_NAME] Active [STREET_ADDRESS] [EMAIL_ADDRESS][DOMAIN_NAME] [PHONE_NU…" at bounding box center [732, 445] width 1465 height 564
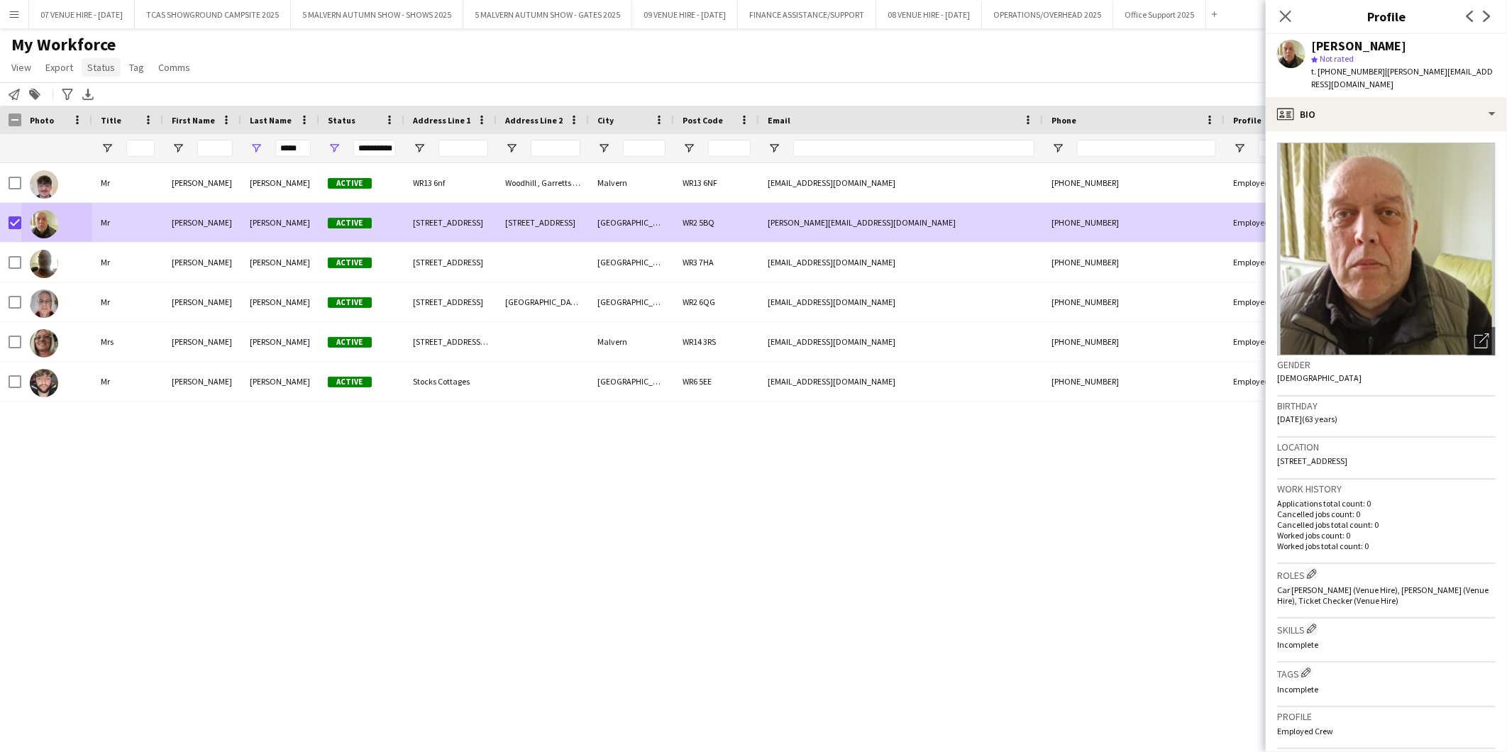
click at [109, 72] on span "Status" at bounding box center [101, 67] width 28 height 13
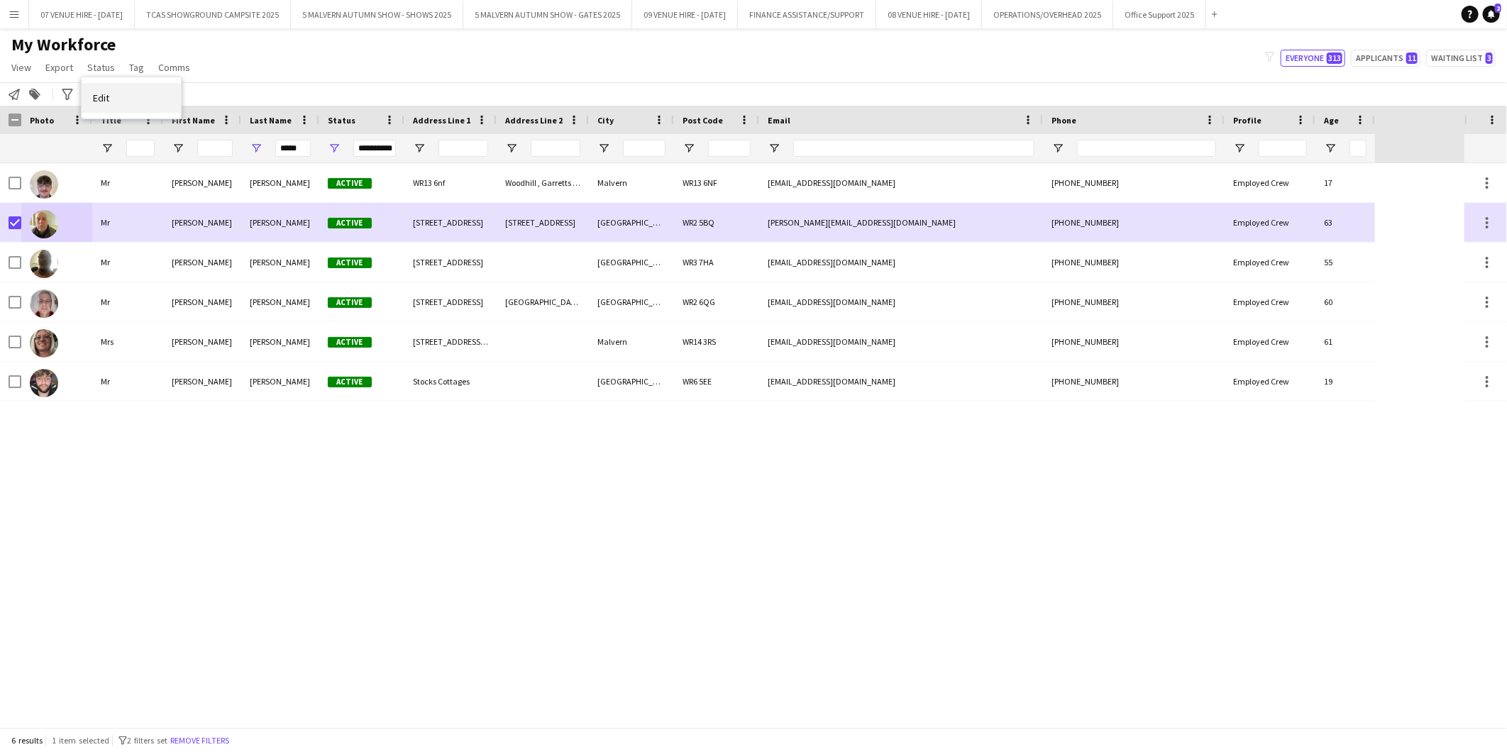
click at [103, 97] on span "Edit" at bounding box center [101, 98] width 16 height 13
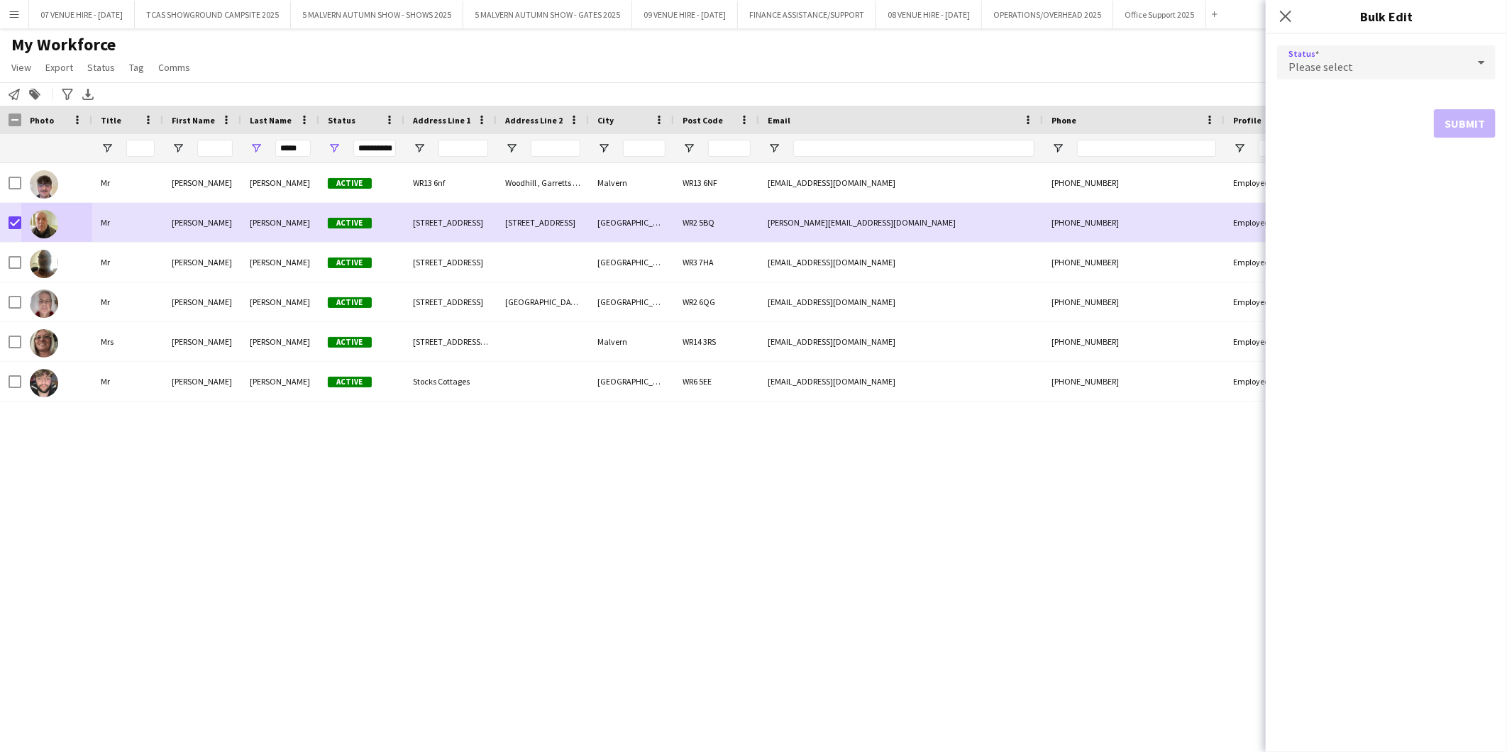
click at [1346, 58] on div "Please select" at bounding box center [1372, 62] width 190 height 34
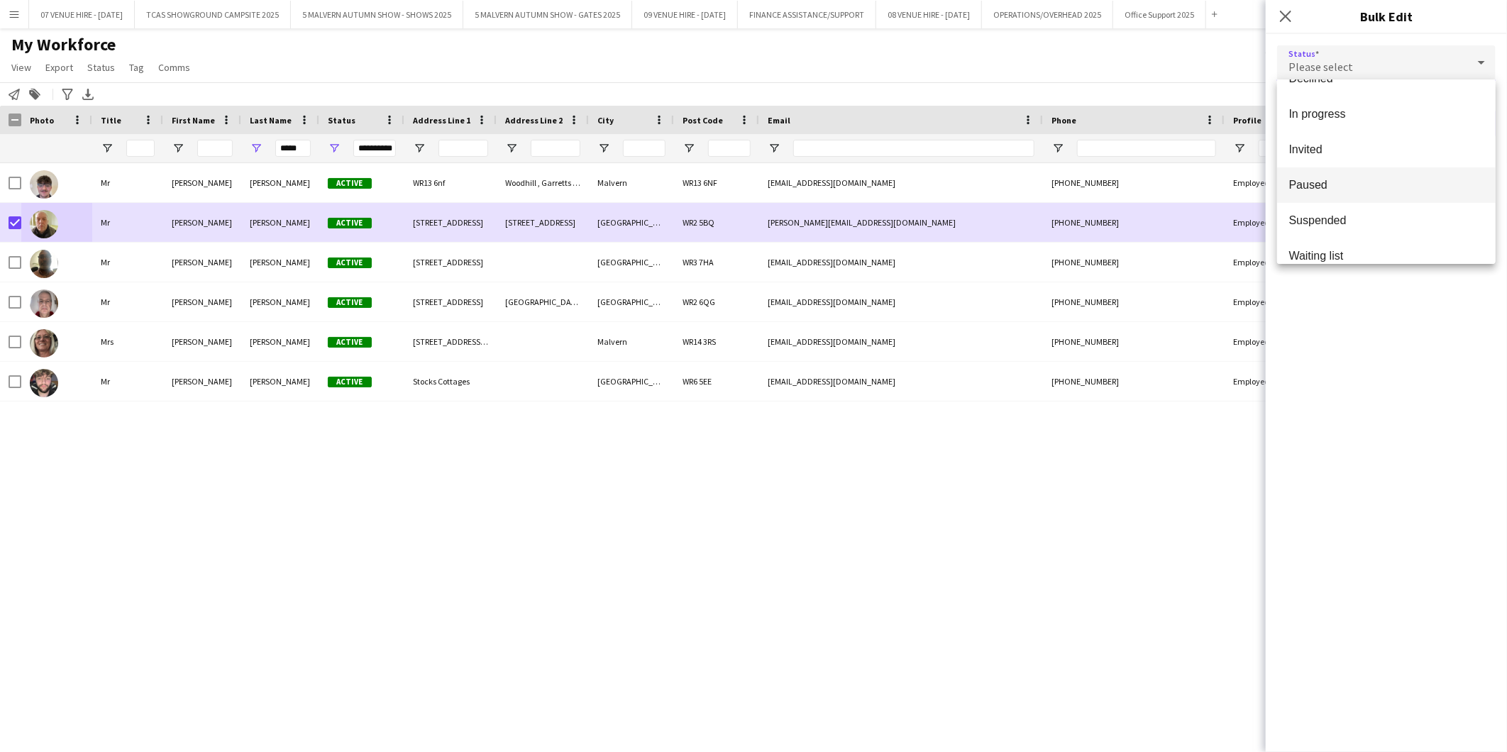
scroll to position [145, 0]
click at [1311, 165] on span "Paused" at bounding box center [1387, 169] width 196 height 13
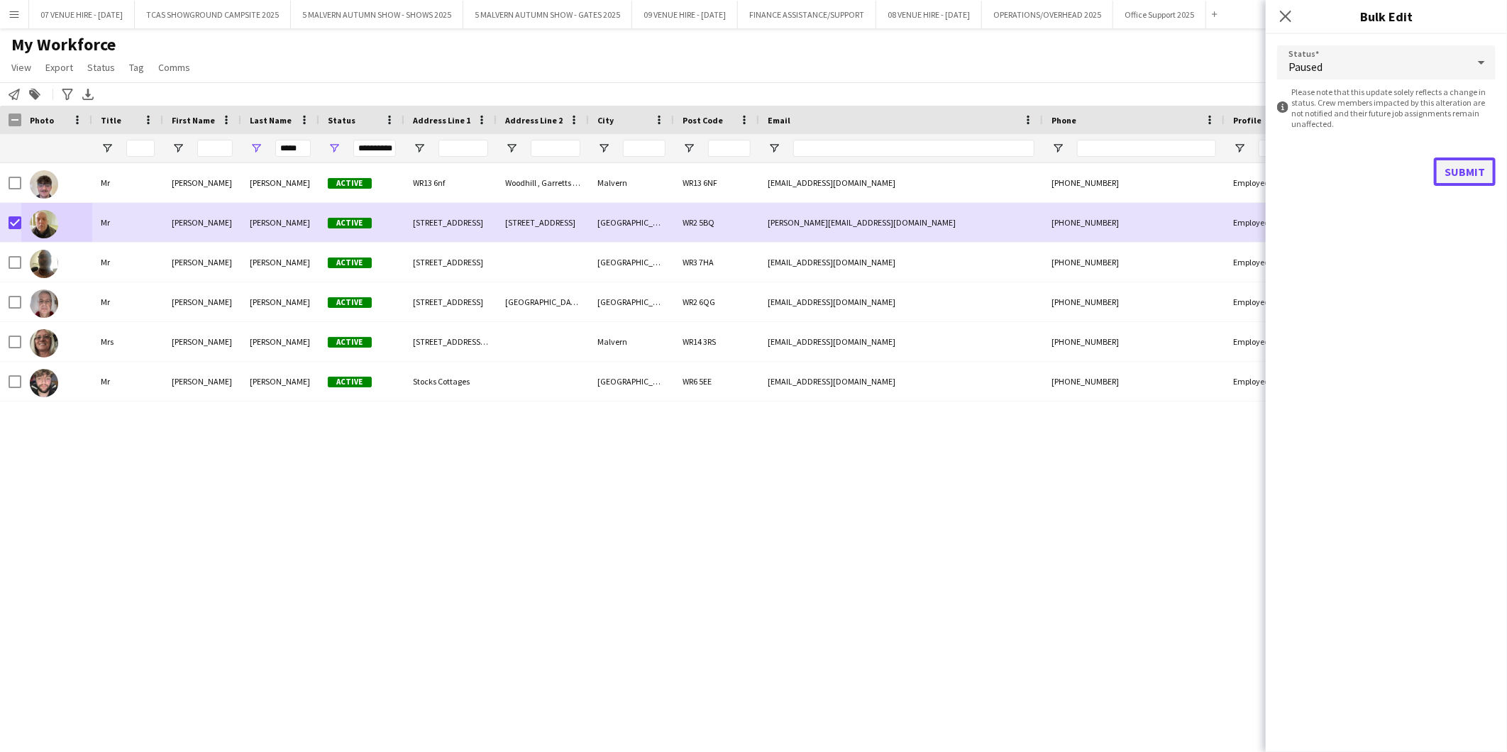
click at [1462, 175] on button "Submit" at bounding box center [1465, 172] width 62 height 28
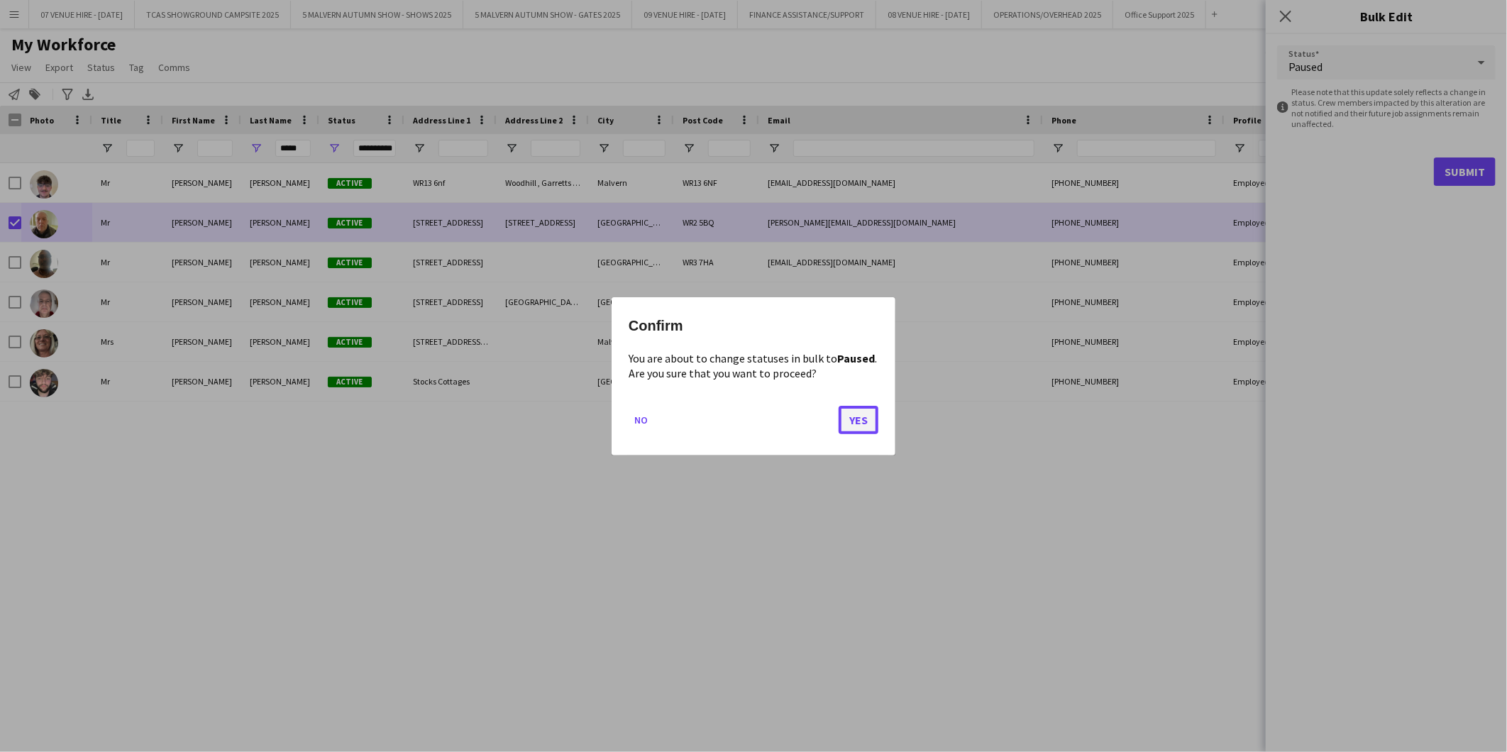
click at [857, 419] on button "Yes" at bounding box center [859, 419] width 40 height 28
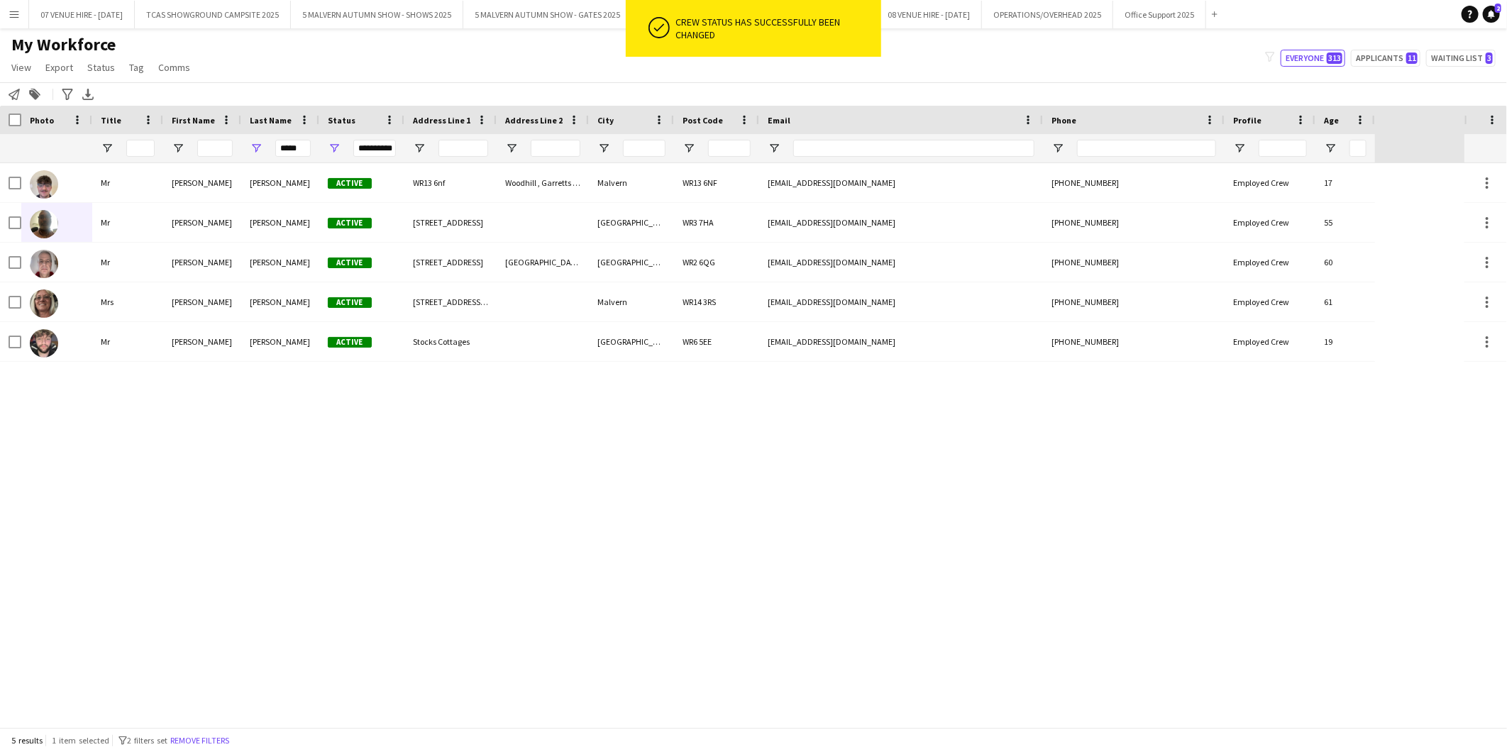
click at [860, 452] on div "Mr [PERSON_NAME] Active [STREET_ADDRESS] [EMAIL_ADDRESS][DOMAIN_NAME] [PHONE_NU…" at bounding box center [732, 445] width 1465 height 564
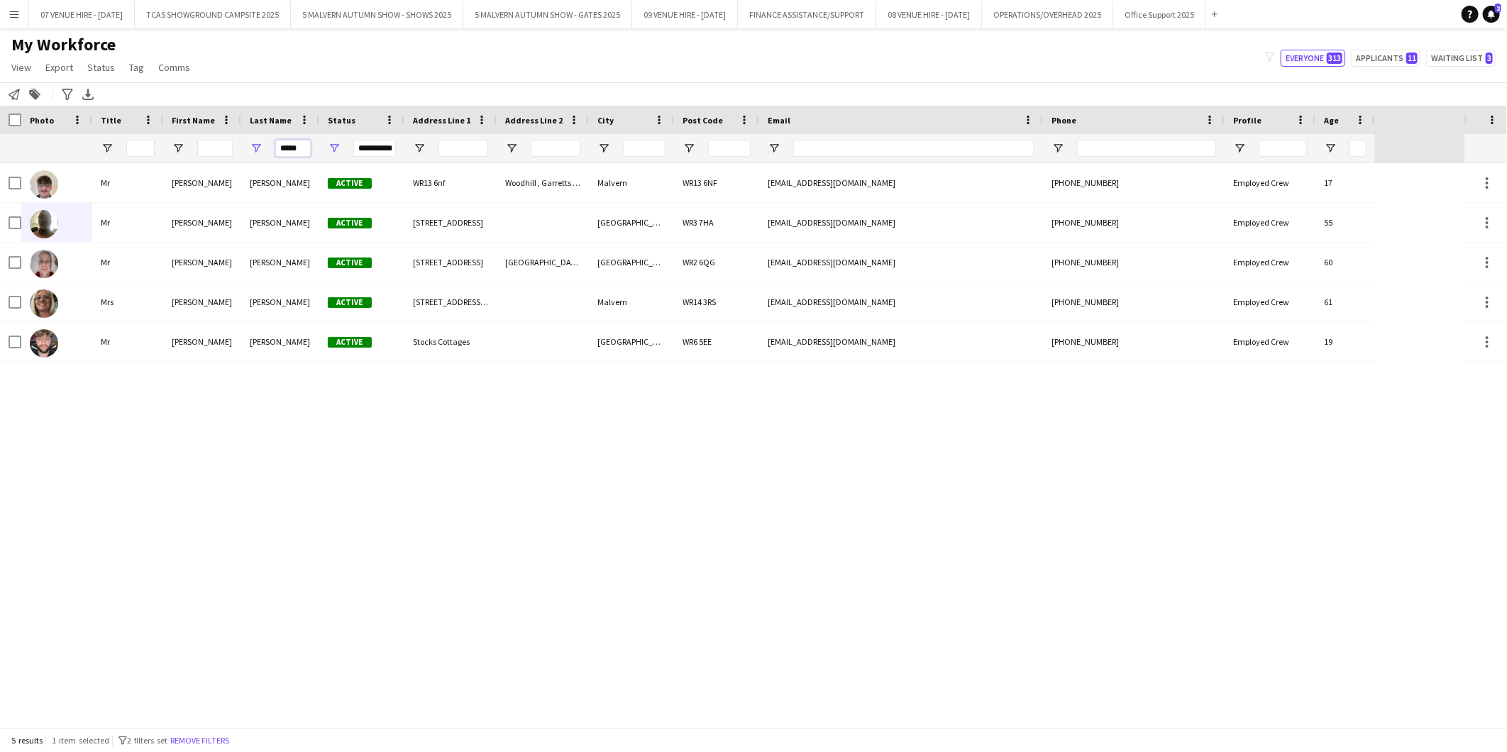
drag, startPoint x: 280, startPoint y: 149, endPoint x: 304, endPoint y: 148, distance: 23.5
click at [304, 148] on input "*****" at bounding box center [292, 148] width 35 height 17
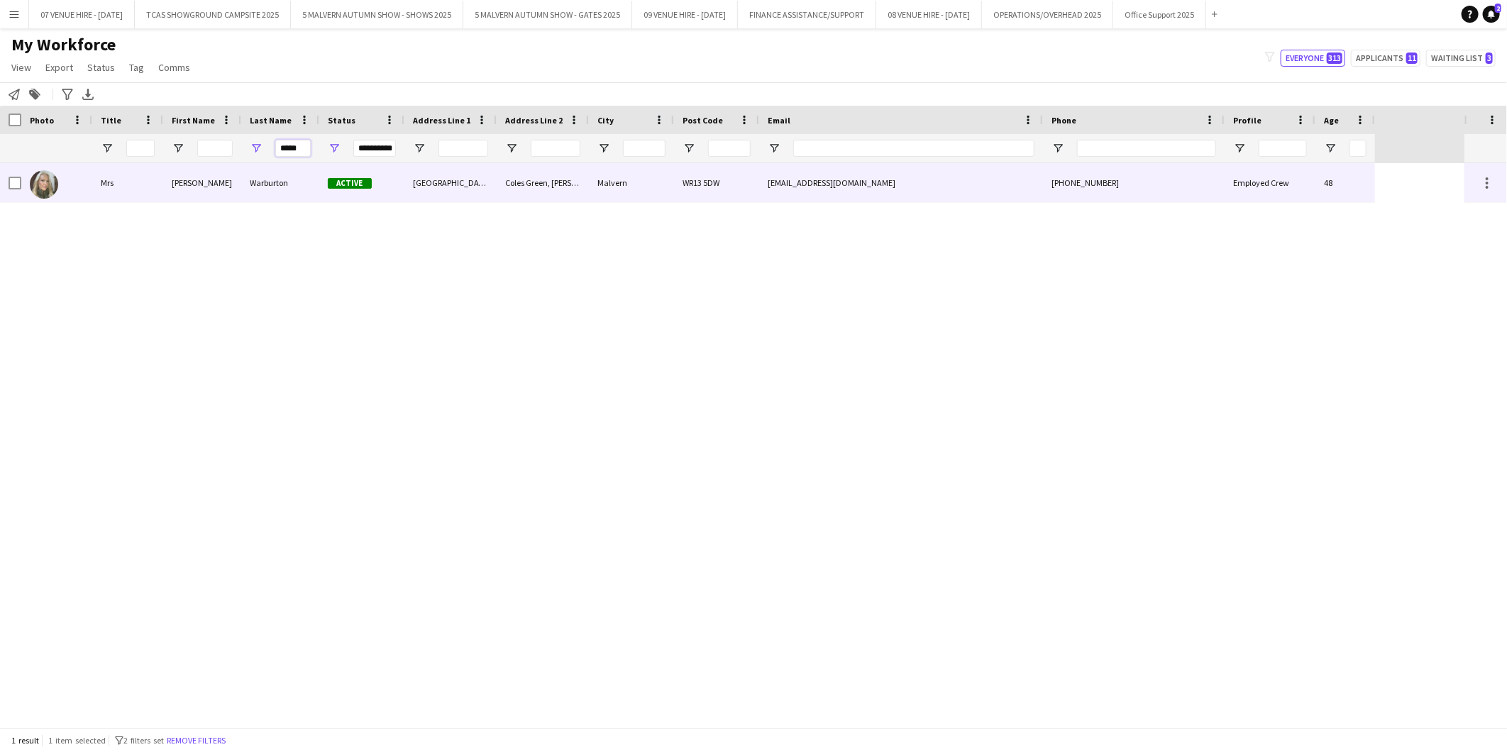
type input "*****"
click at [45, 185] on img at bounding box center [44, 184] width 28 height 28
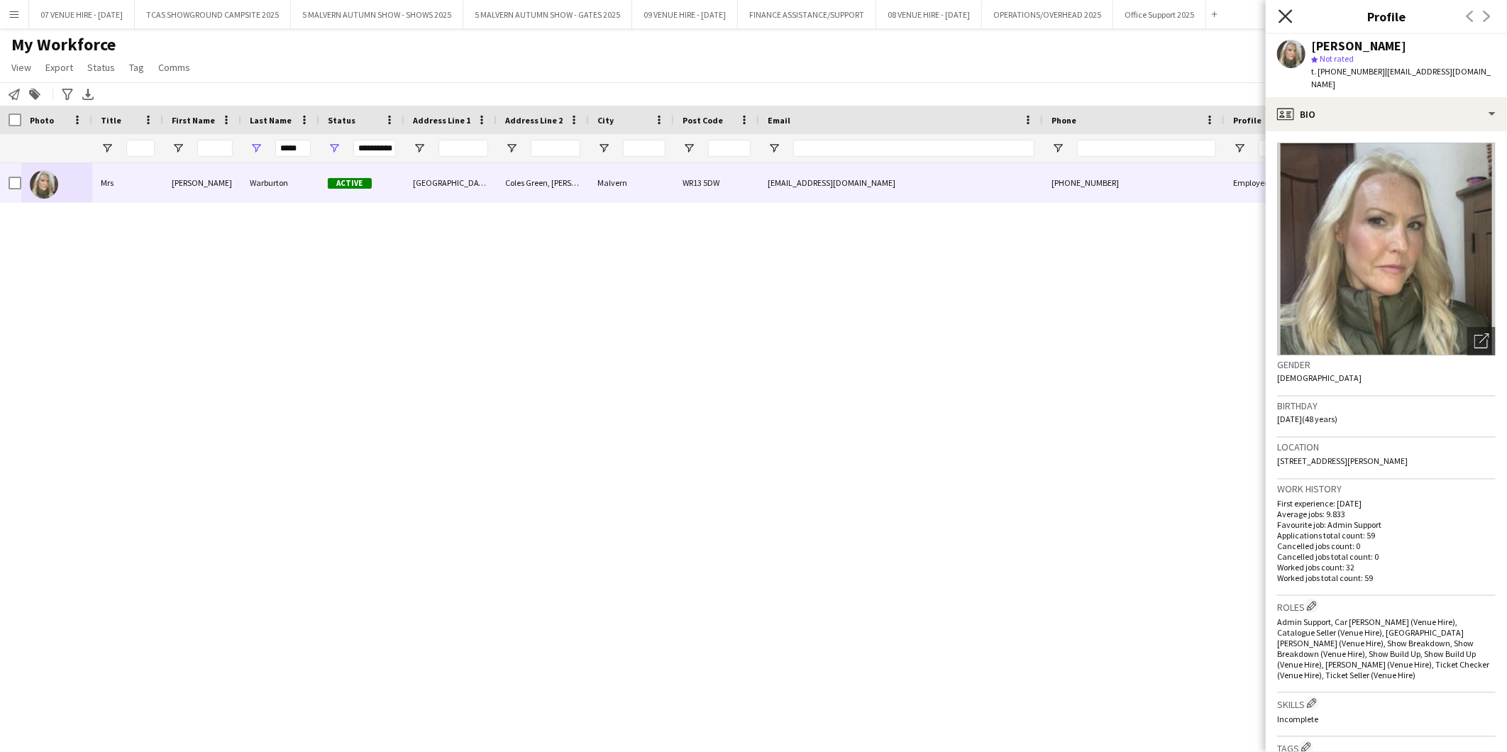
click at [1283, 10] on icon "Close pop-in" at bounding box center [1285, 15] width 13 height 13
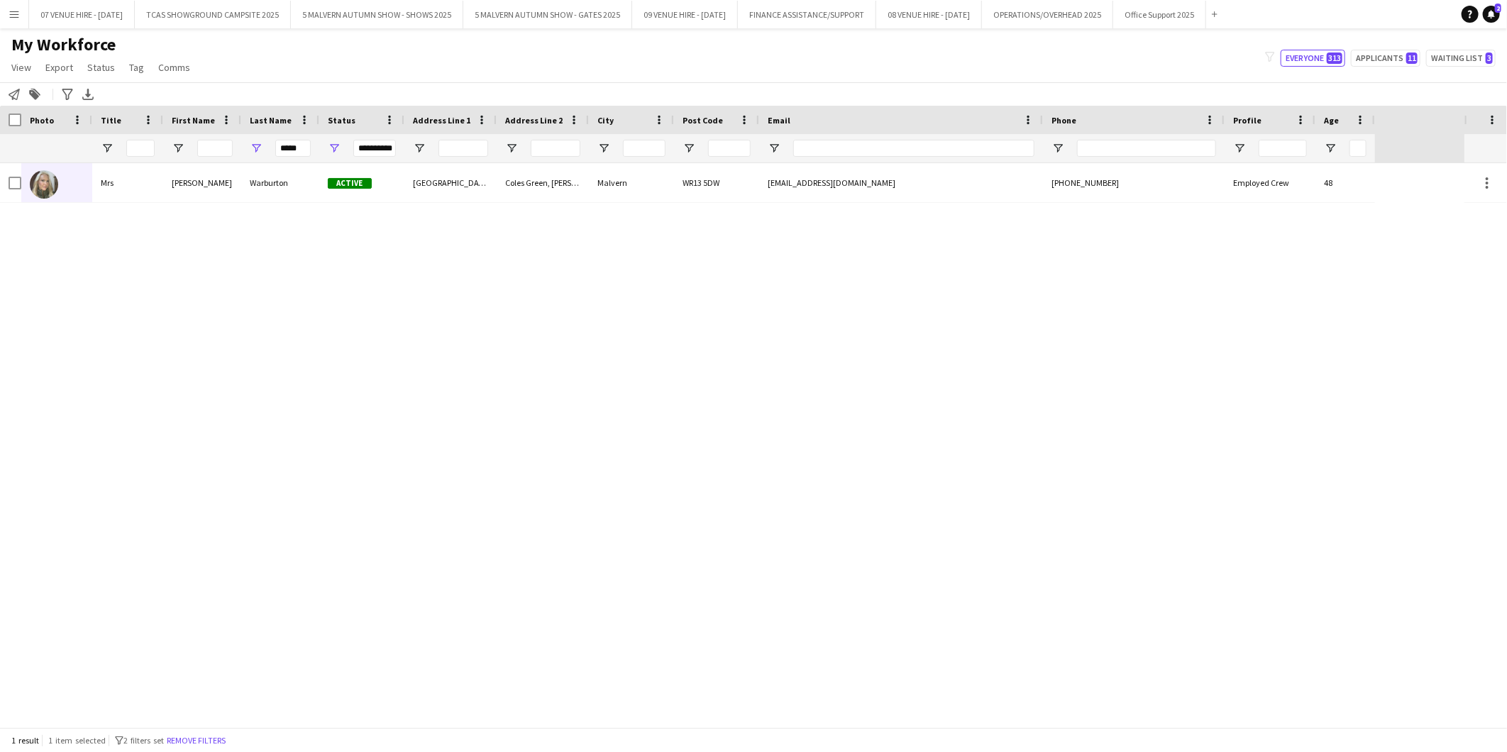
click at [16, 13] on app-icon "Menu" at bounding box center [14, 14] width 11 height 11
